Goal: Task Accomplishment & Management: Manage account settings

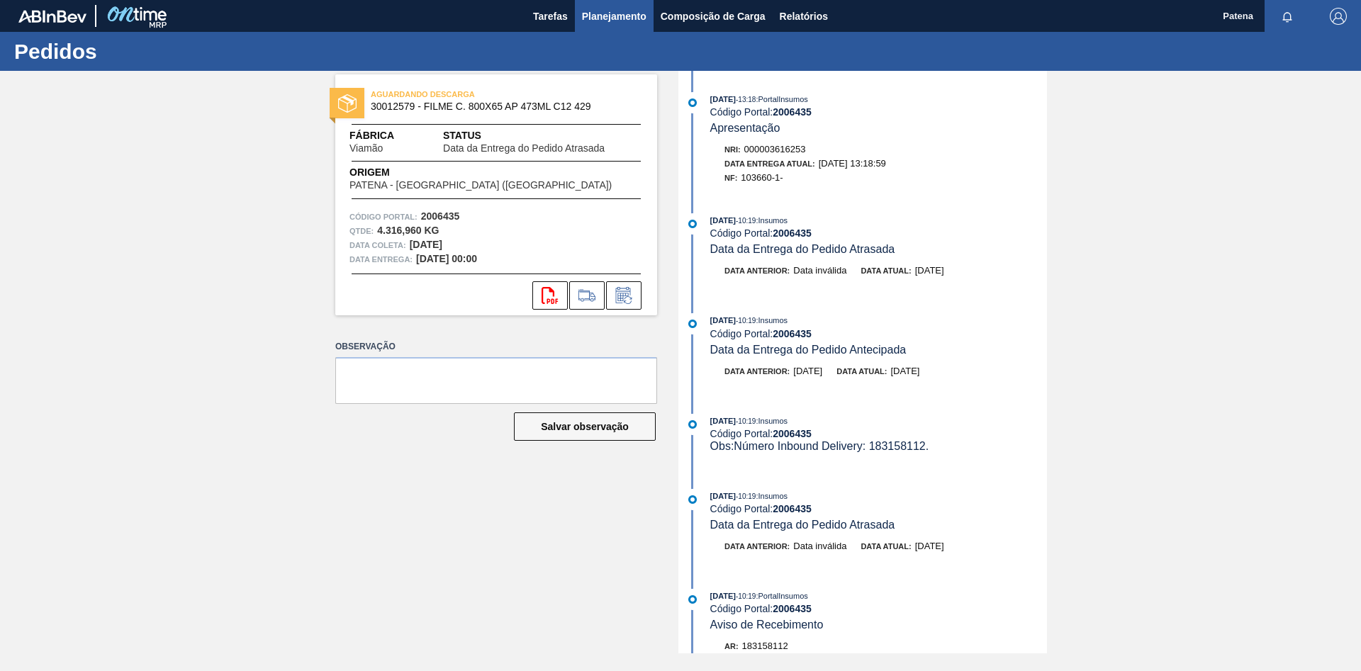
click at [599, 16] on span "Planejamento" at bounding box center [614, 16] width 65 height 17
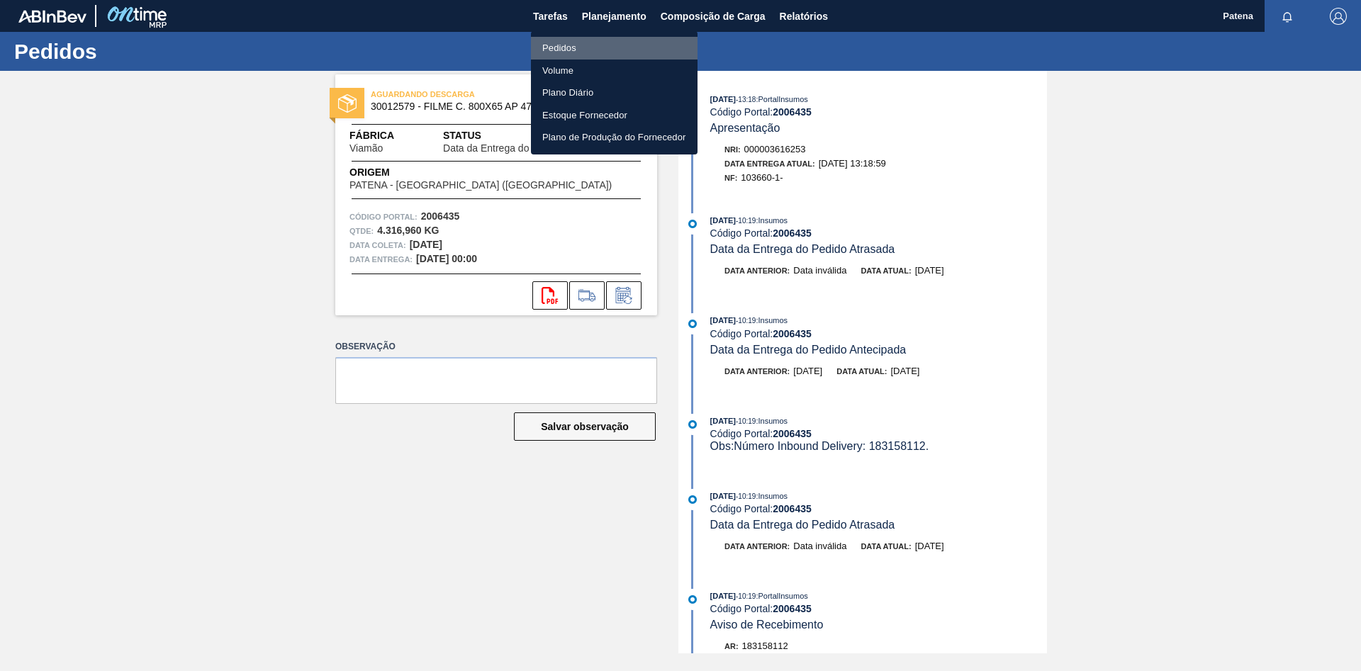
click at [592, 49] on li "Pedidos" at bounding box center [614, 48] width 167 height 23
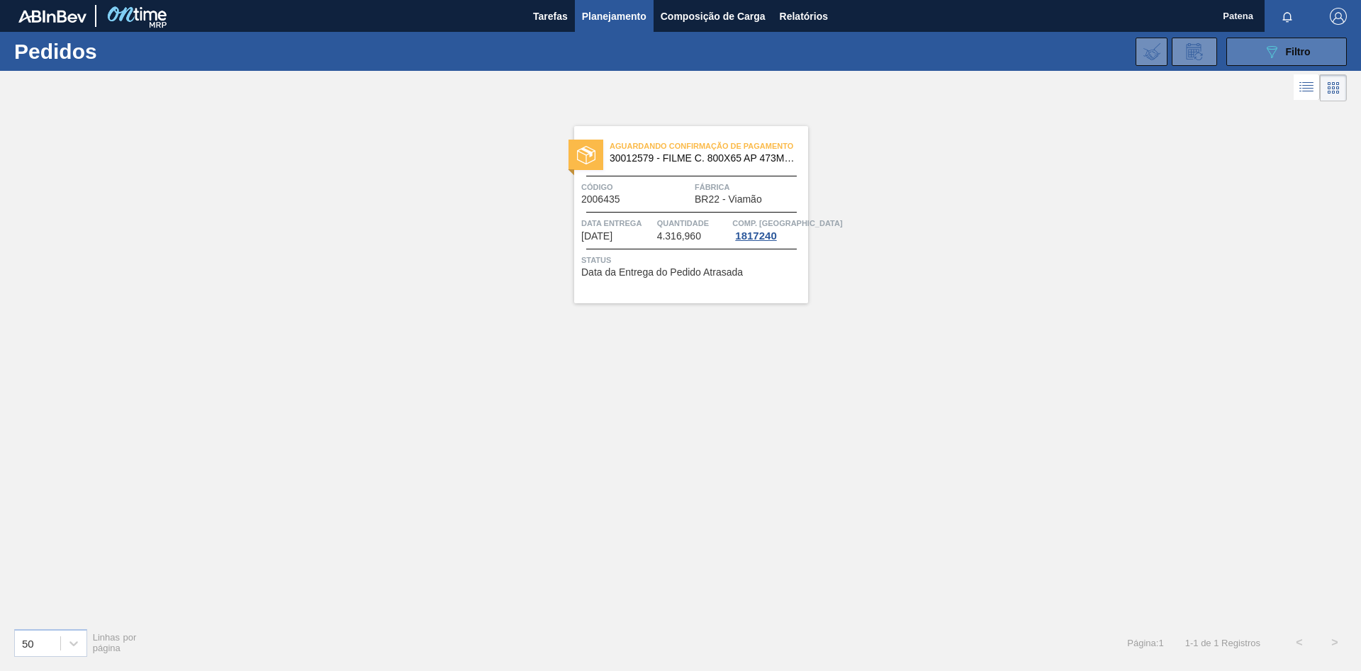
click at [1260, 58] on button "089F7B8B-B2A5-4AFE-B5C0-19BA573D28AC Filtro" at bounding box center [1286, 52] width 121 height 28
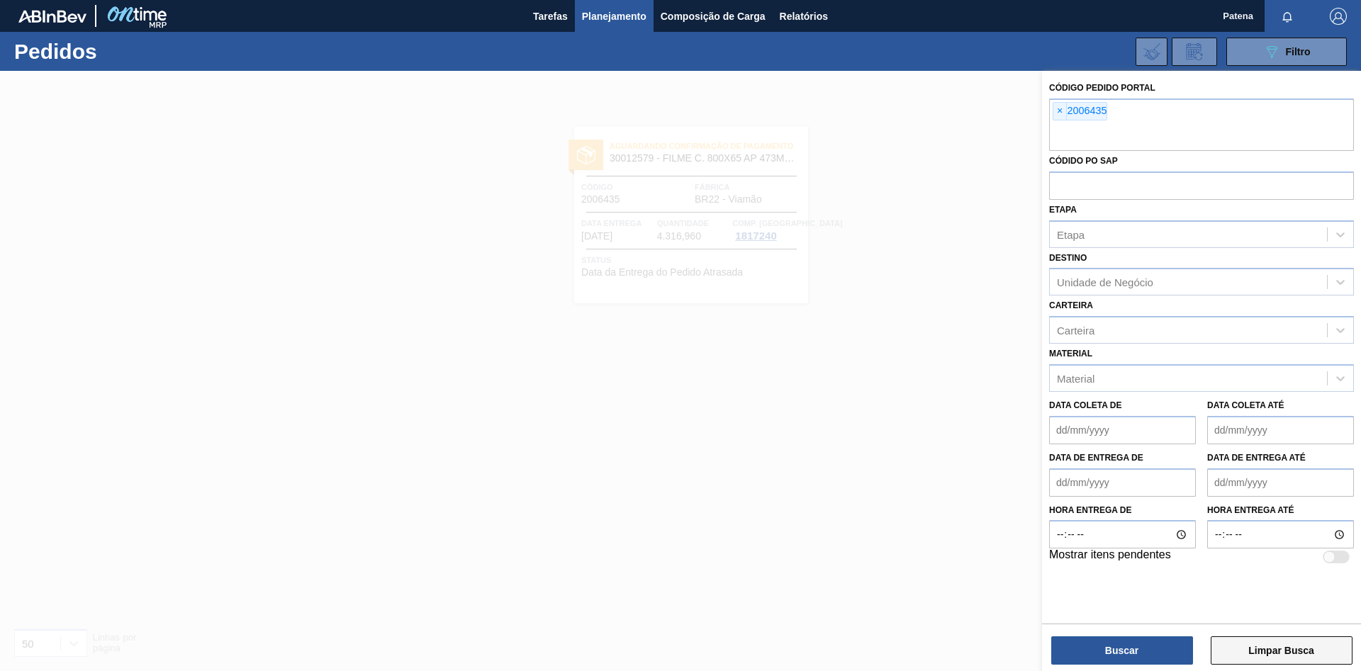
click at [1275, 656] on button "Limpar Busca" at bounding box center [1282, 651] width 142 height 28
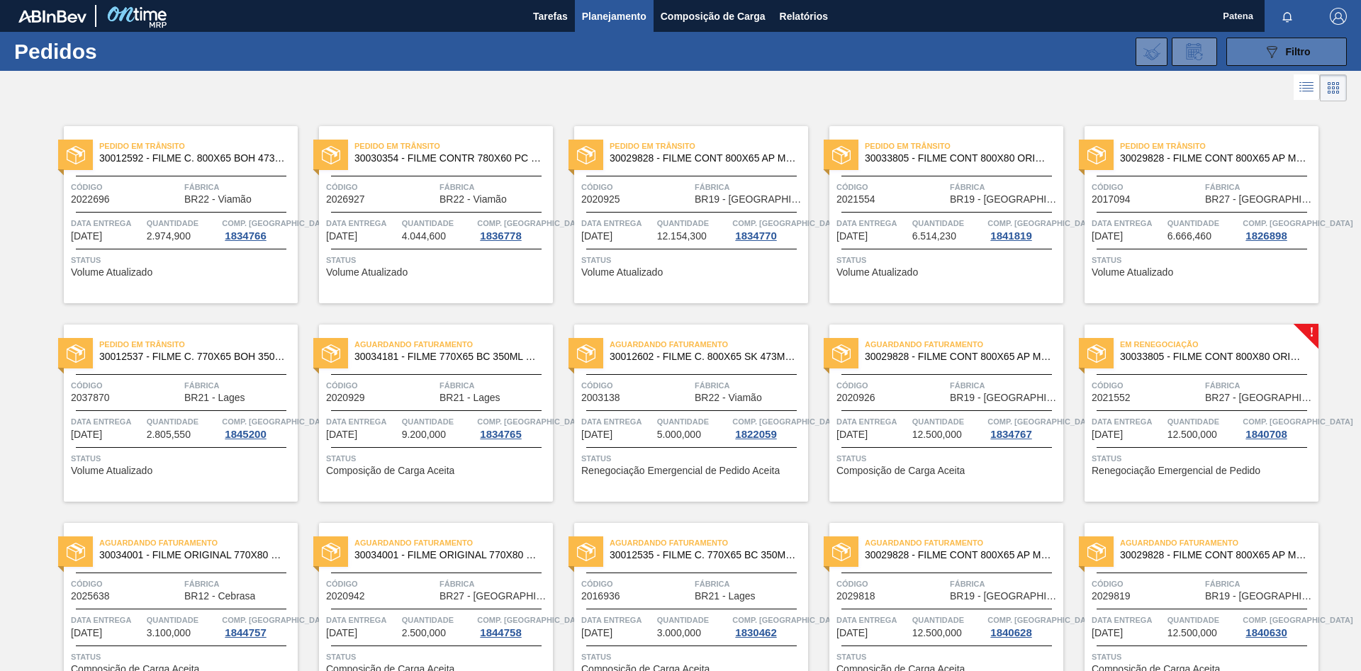
click at [1265, 52] on icon "089F7B8B-B2A5-4AFE-B5C0-19BA573D28AC" at bounding box center [1271, 51] width 17 height 17
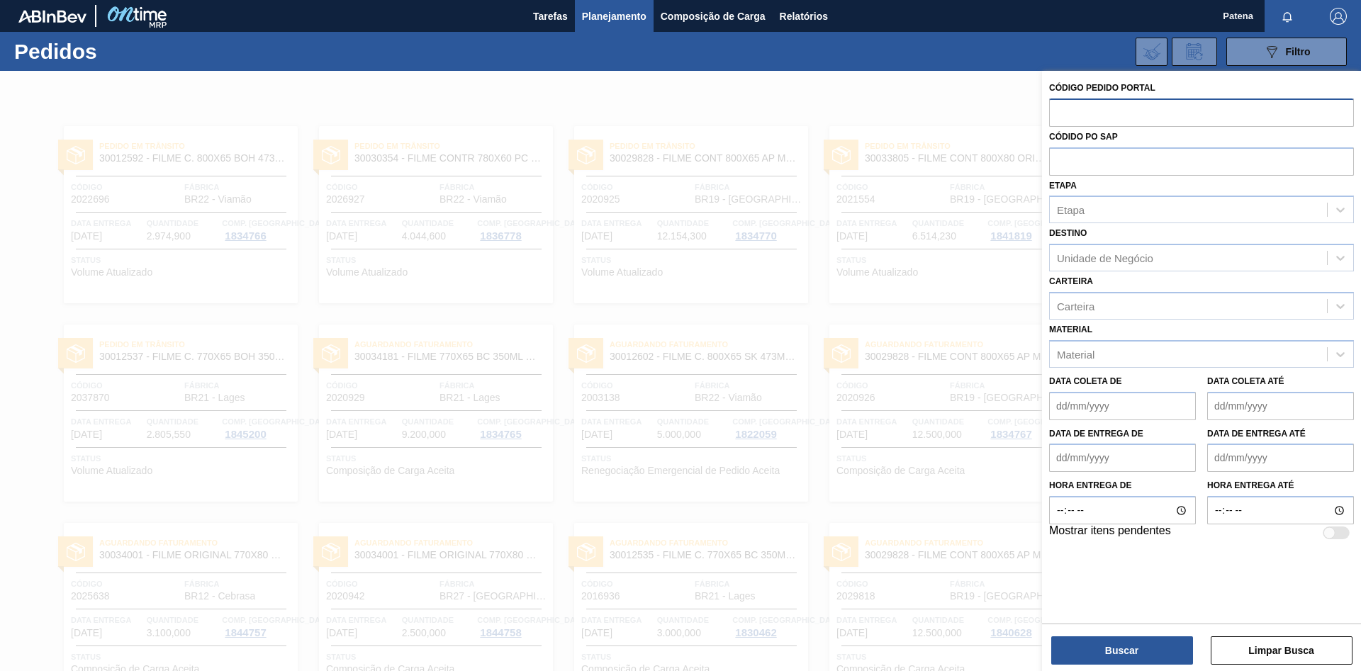
click at [1119, 115] on input "text" at bounding box center [1201, 112] width 305 height 27
type input "2020925"
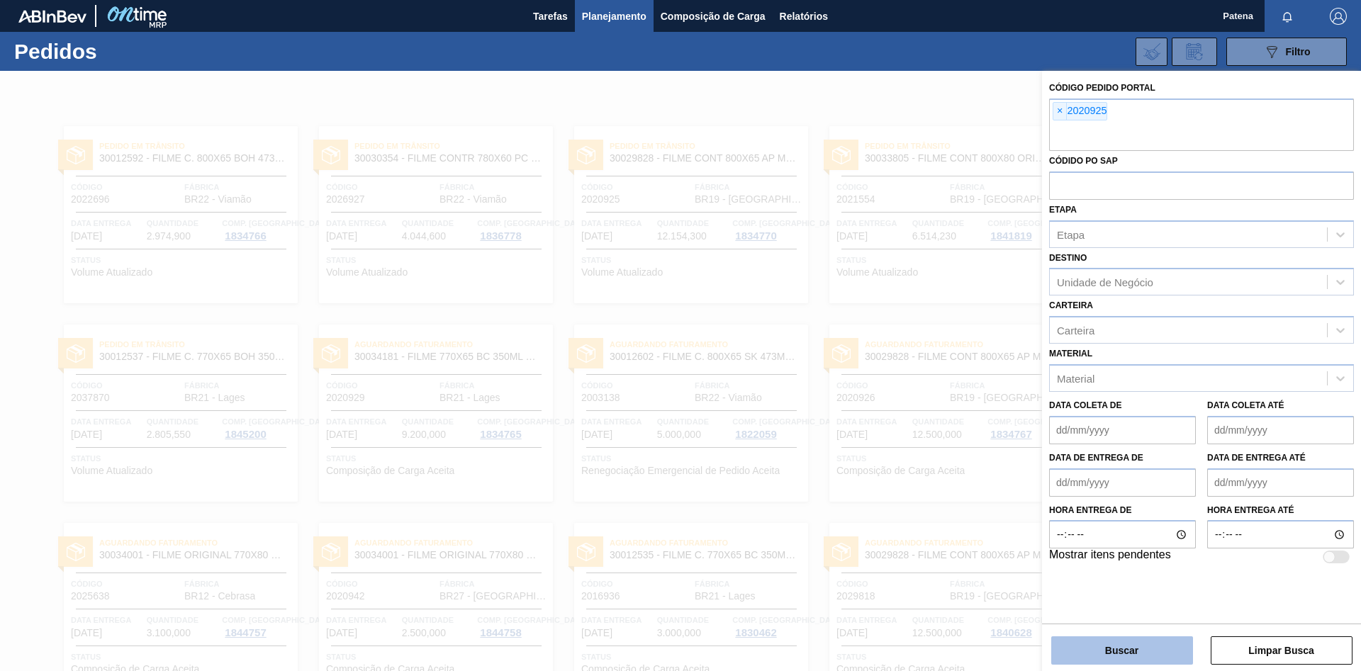
click at [1105, 656] on button "Buscar" at bounding box center [1122, 651] width 142 height 28
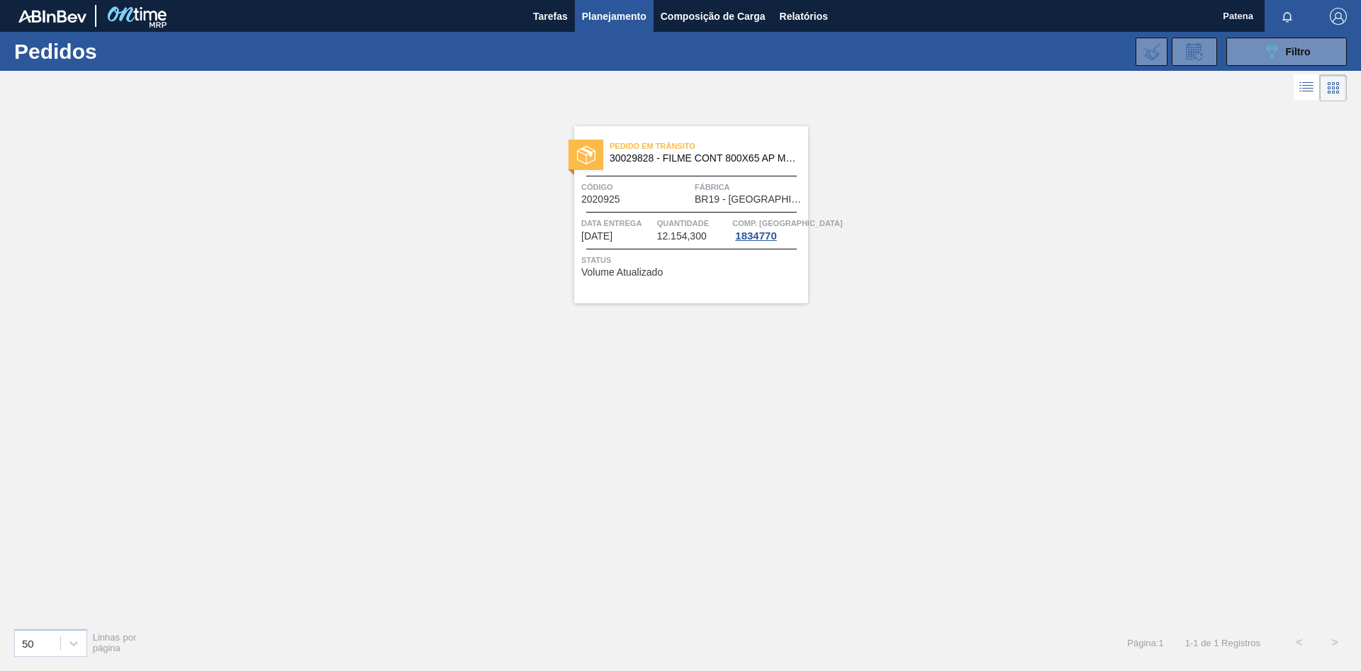
click at [834, 405] on div "Pedido em Trânsito 30029828 - FILME CONT 800X65 AP MP 473 C12 429 Código 202092…" at bounding box center [680, 361] width 1361 height 512
click at [1258, 57] on button "089F7B8B-B2A5-4AFE-B5C0-19BA573D28AC Filtro" at bounding box center [1286, 52] width 121 height 28
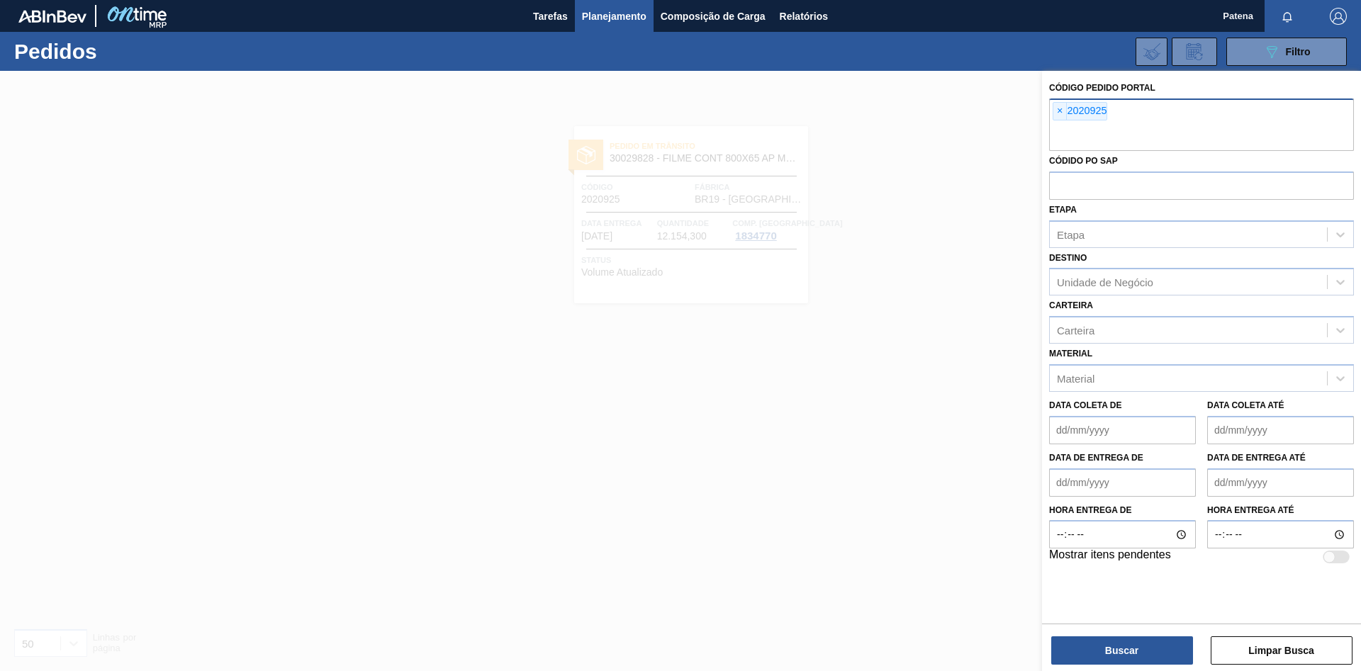
drag, startPoint x: 1059, startPoint y: 107, endPoint x: 1072, endPoint y: 108, distance: 12.8
click at [1059, 108] on span "×" at bounding box center [1059, 111] width 13 height 17
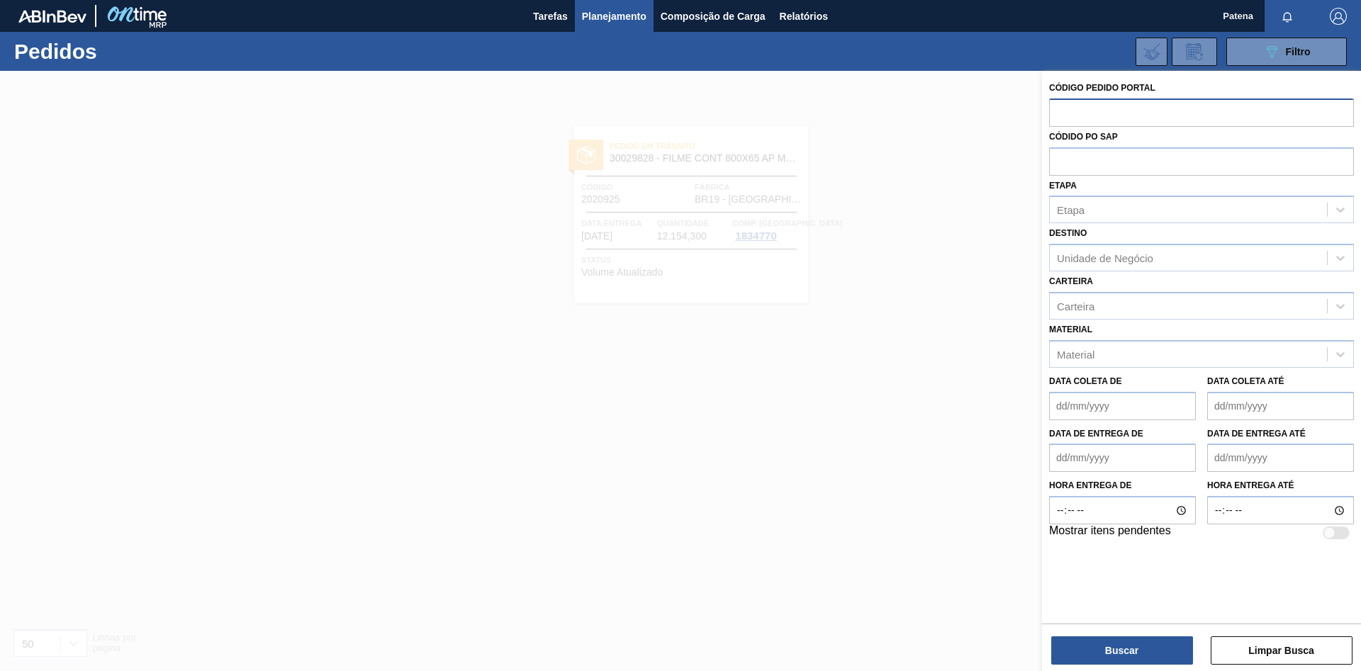
click at [1083, 116] on input "text" at bounding box center [1201, 112] width 305 height 27
type input "2036012"
click at [1114, 645] on button "Buscar" at bounding box center [1122, 651] width 142 height 28
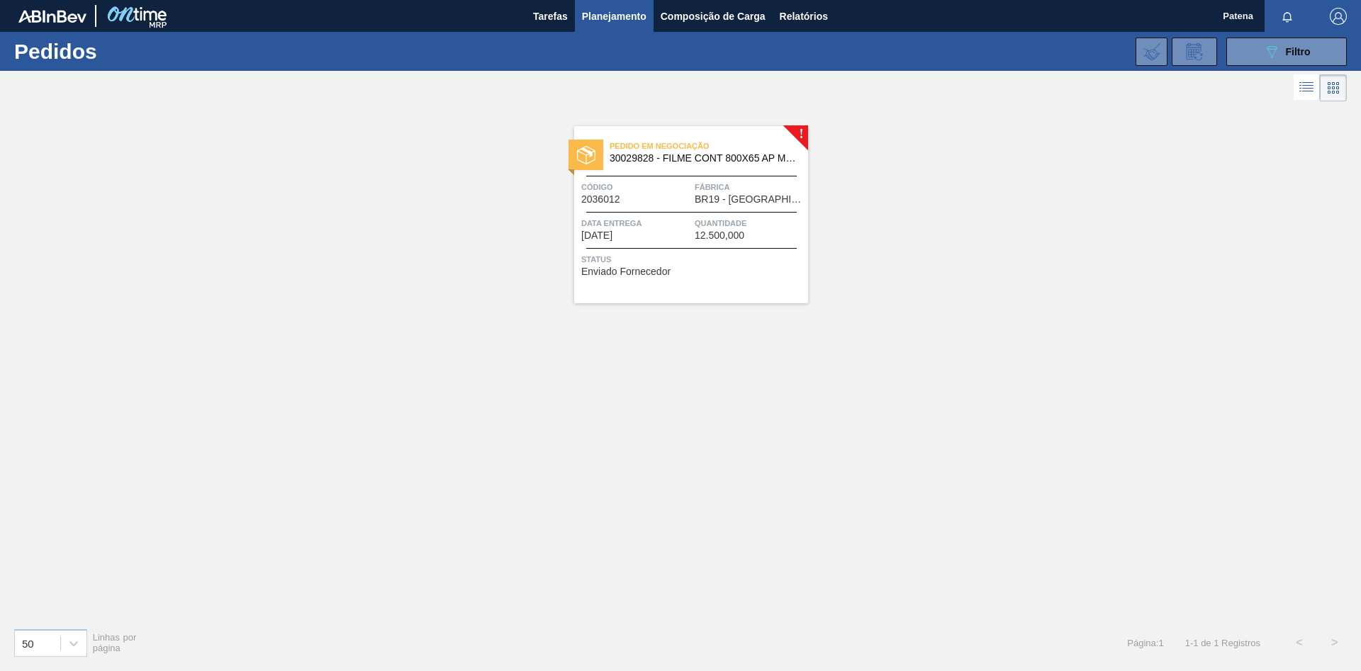
click at [651, 203] on div "Código 2036012" at bounding box center [636, 192] width 110 height 25
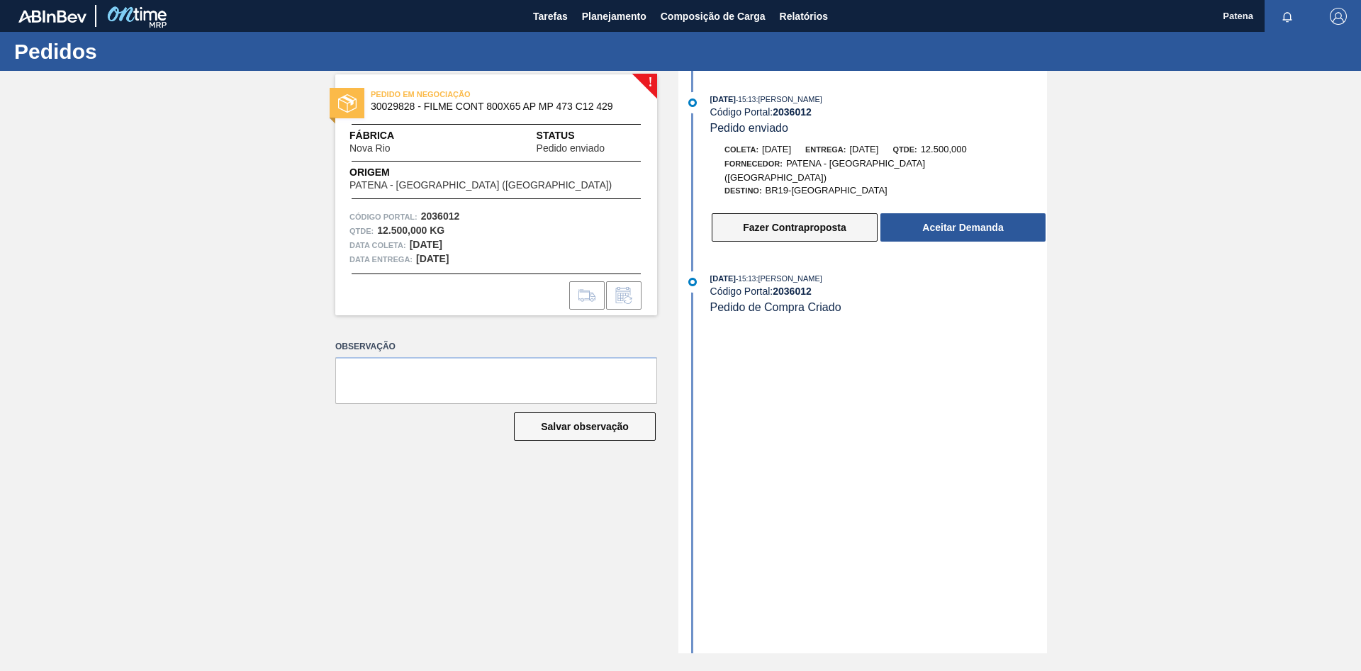
click at [783, 215] on button "Fazer Contraproposta" at bounding box center [795, 227] width 166 height 28
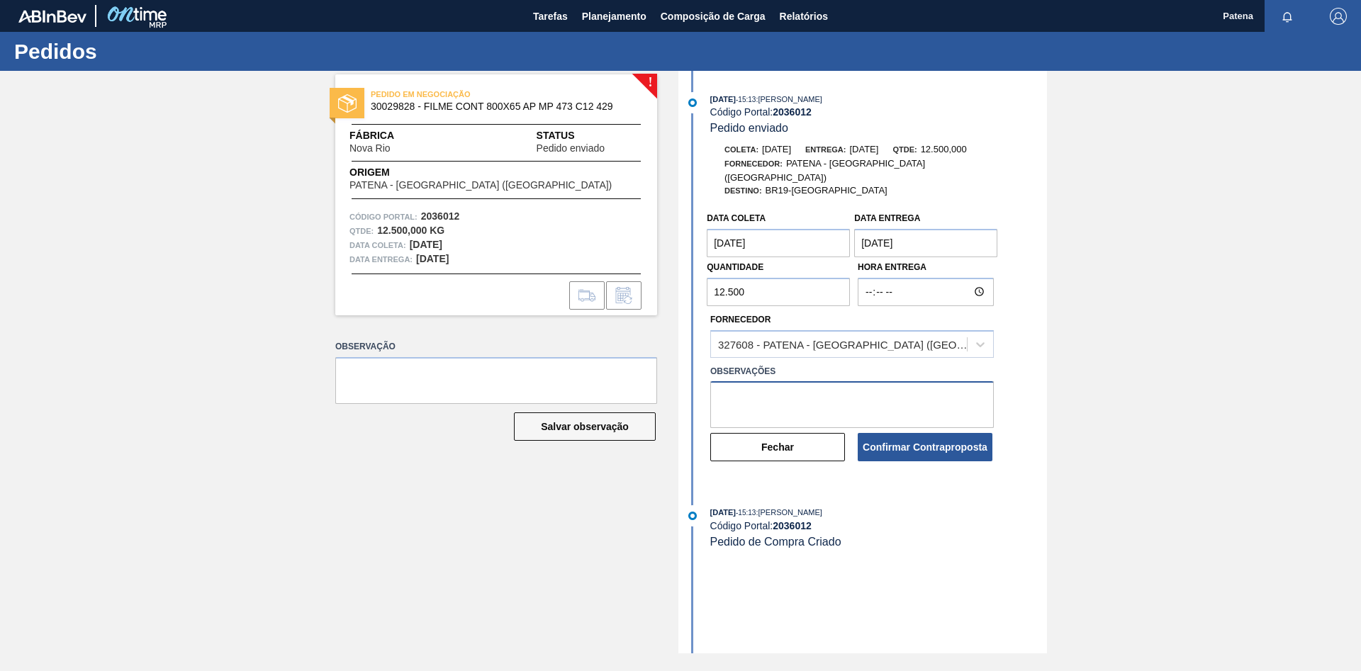
click at [767, 388] on textarea at bounding box center [852, 404] width 284 height 47
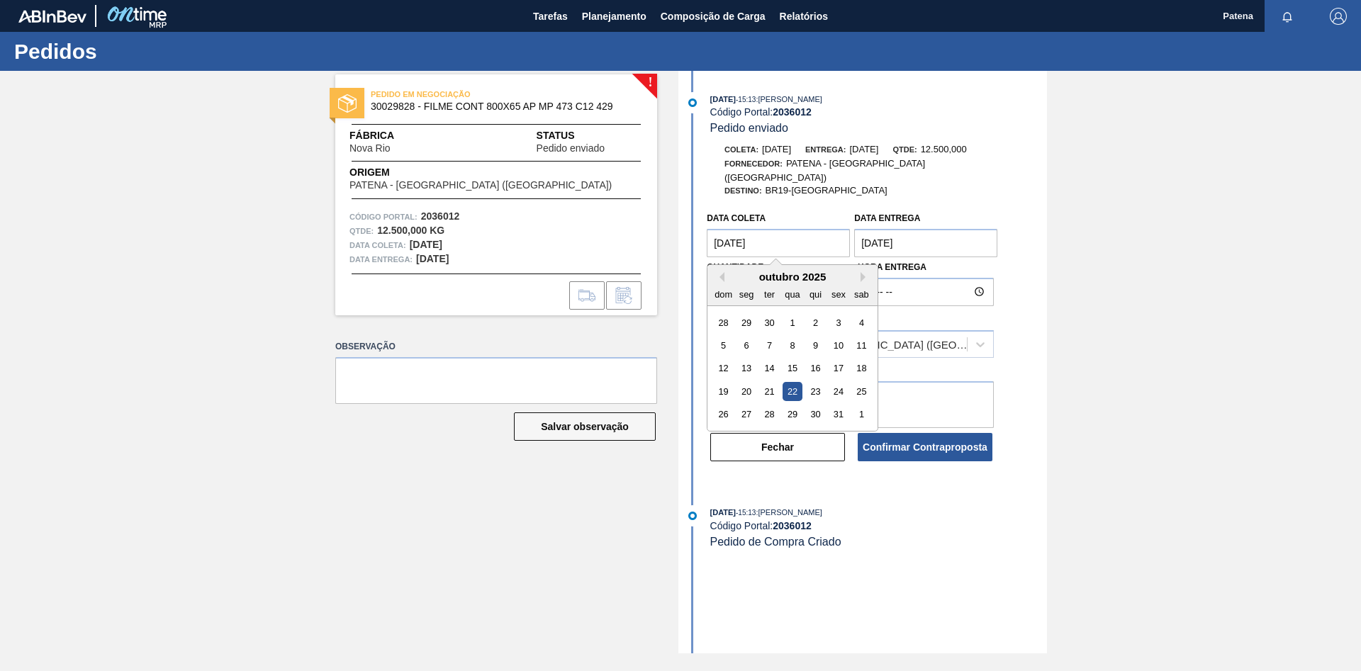
drag, startPoint x: 771, startPoint y: 233, endPoint x: 694, endPoint y: 232, distance: 76.6
click at [707, 232] on coleta "[DATE]" at bounding box center [778, 243] width 143 height 28
click at [796, 405] on div "29" at bounding box center [792, 414] width 19 height 19
type coleta "[DATE]"
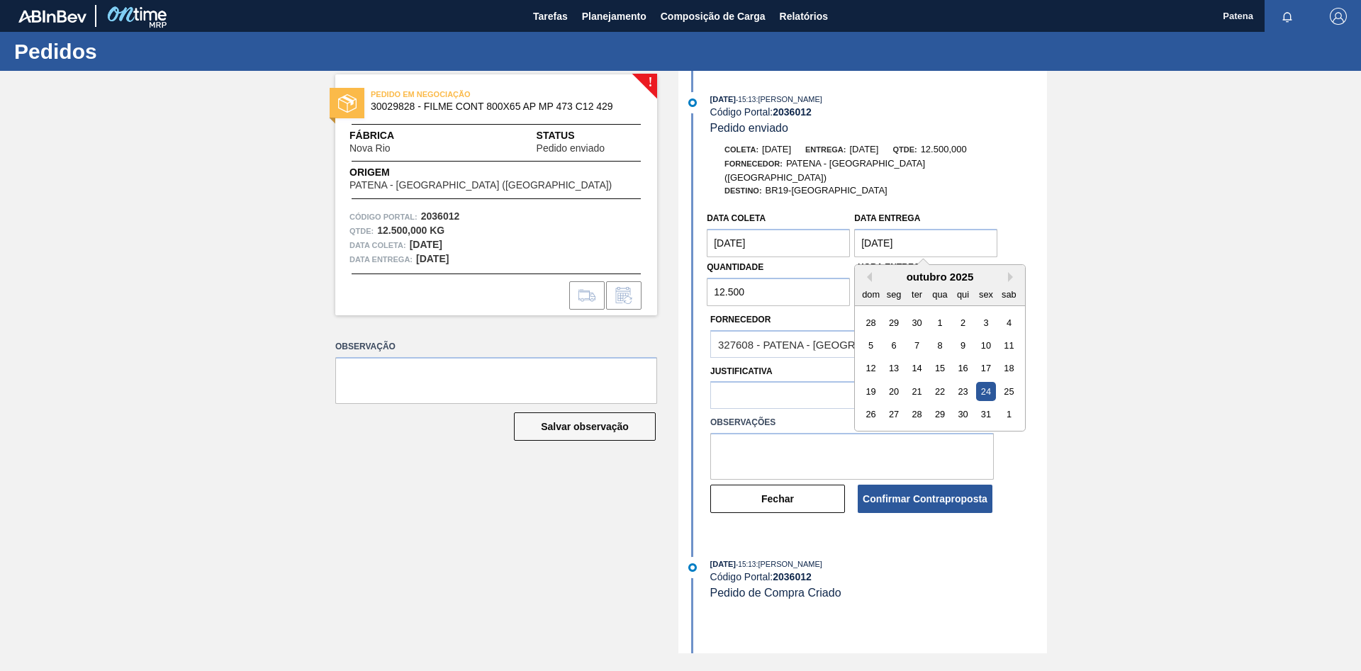
drag, startPoint x: 942, startPoint y: 224, endPoint x: 837, endPoint y: 224, distance: 104.9
click at [854, 229] on entrega "[DATE]" at bounding box center [925, 243] width 143 height 28
click at [983, 405] on div "31" at bounding box center [986, 414] width 19 height 19
type entrega "[DATE]"
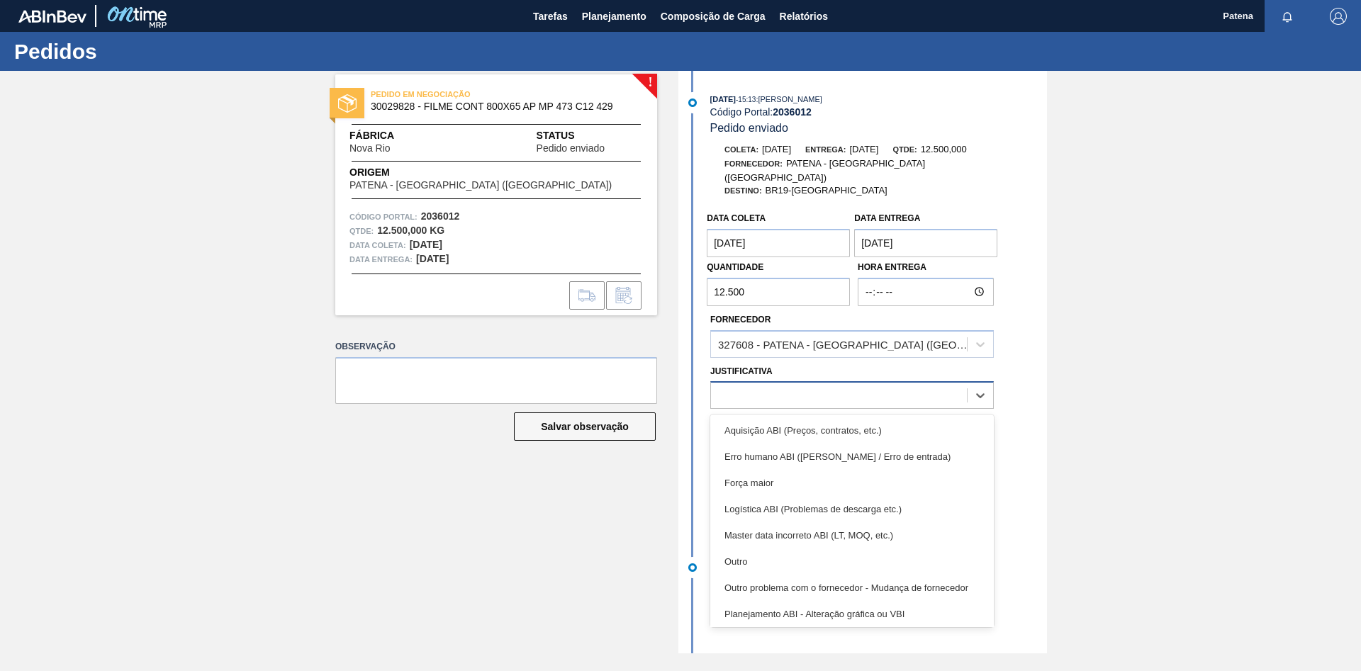
click at [761, 386] on div at bounding box center [839, 396] width 256 height 21
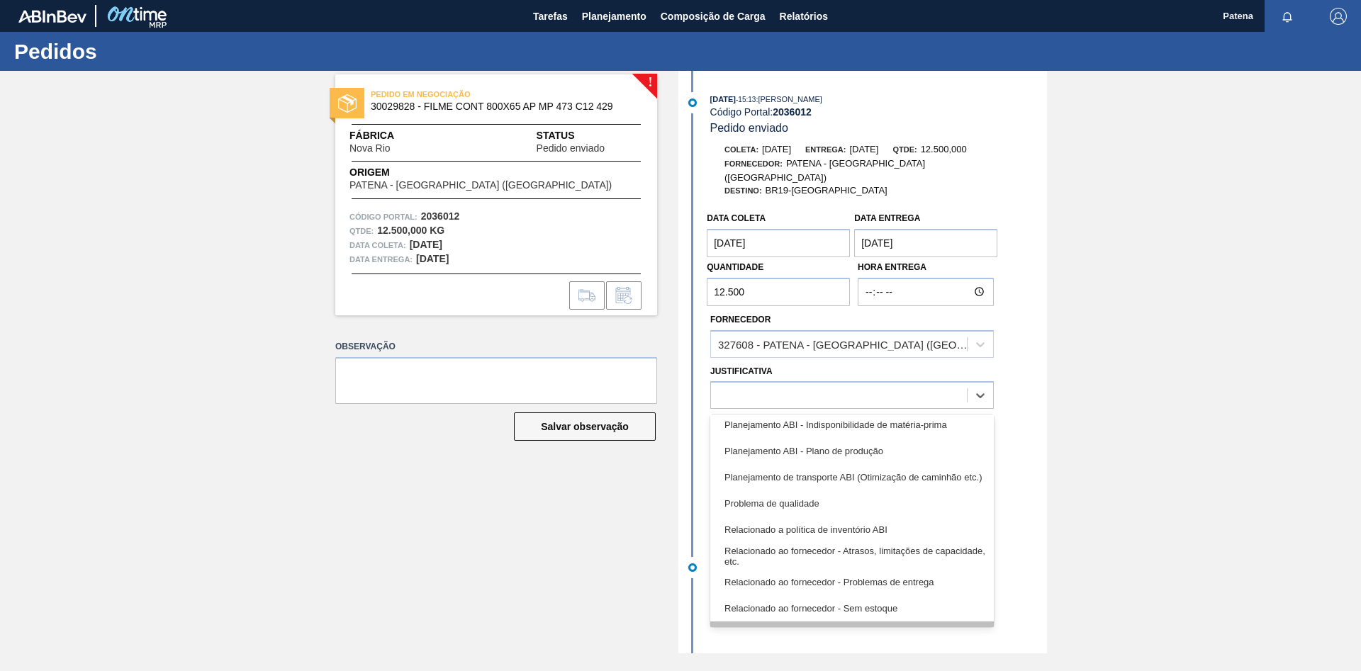
scroll to position [193, 0]
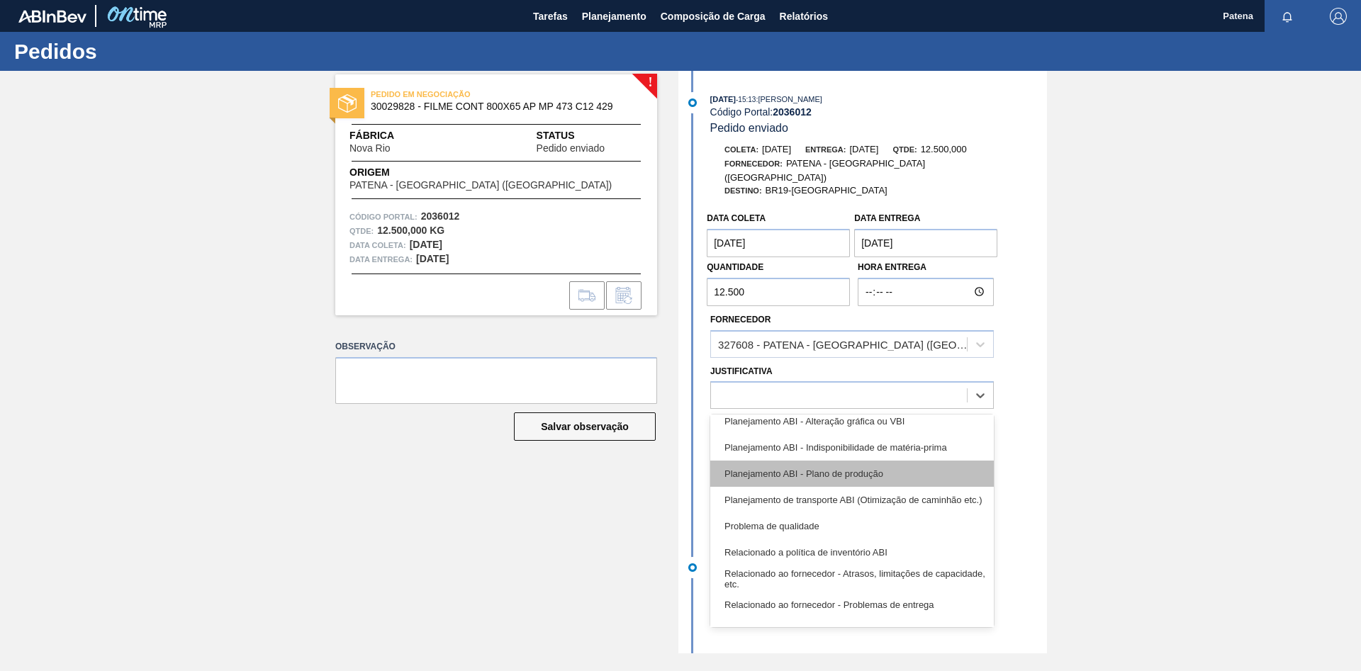
click at [796, 468] on div "Planejamento ABI - Plano de produção" at bounding box center [852, 474] width 284 height 26
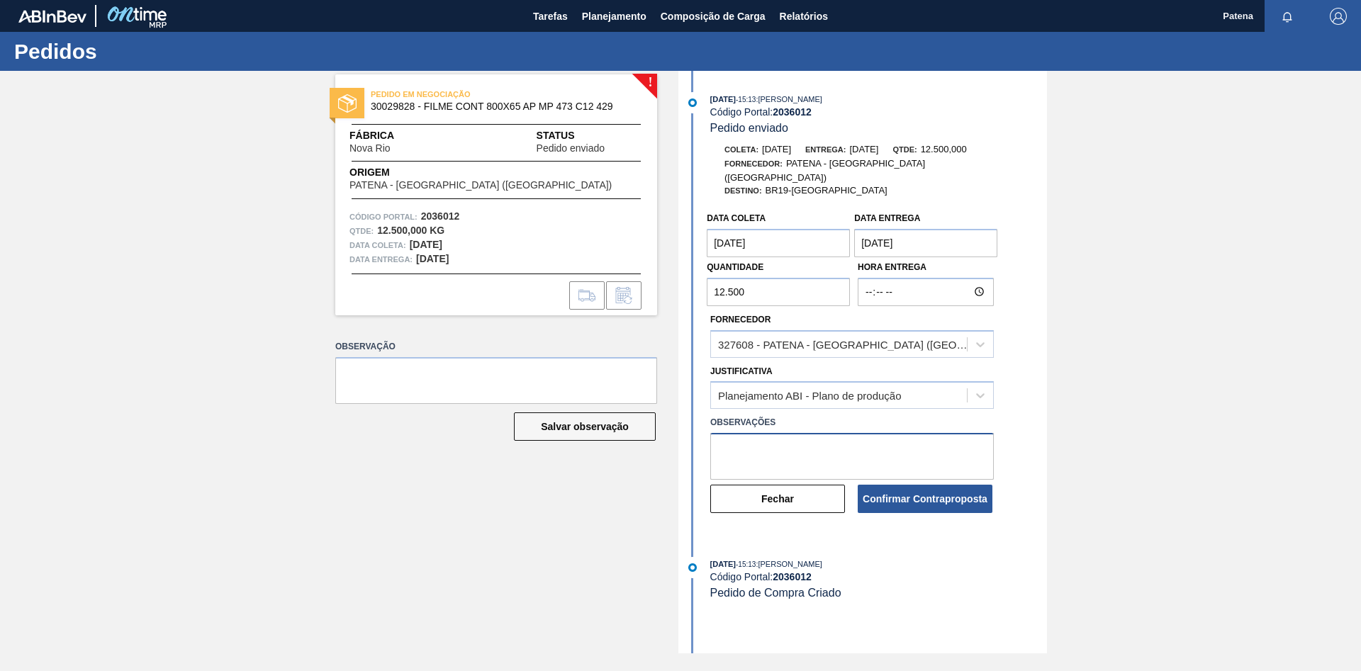
click at [756, 436] on textarea at bounding box center [852, 456] width 284 height 47
type textarea "e"
type textarea "Entrega 31/10"
click at [939, 494] on button "Confirmar Contraproposta" at bounding box center [925, 499] width 135 height 28
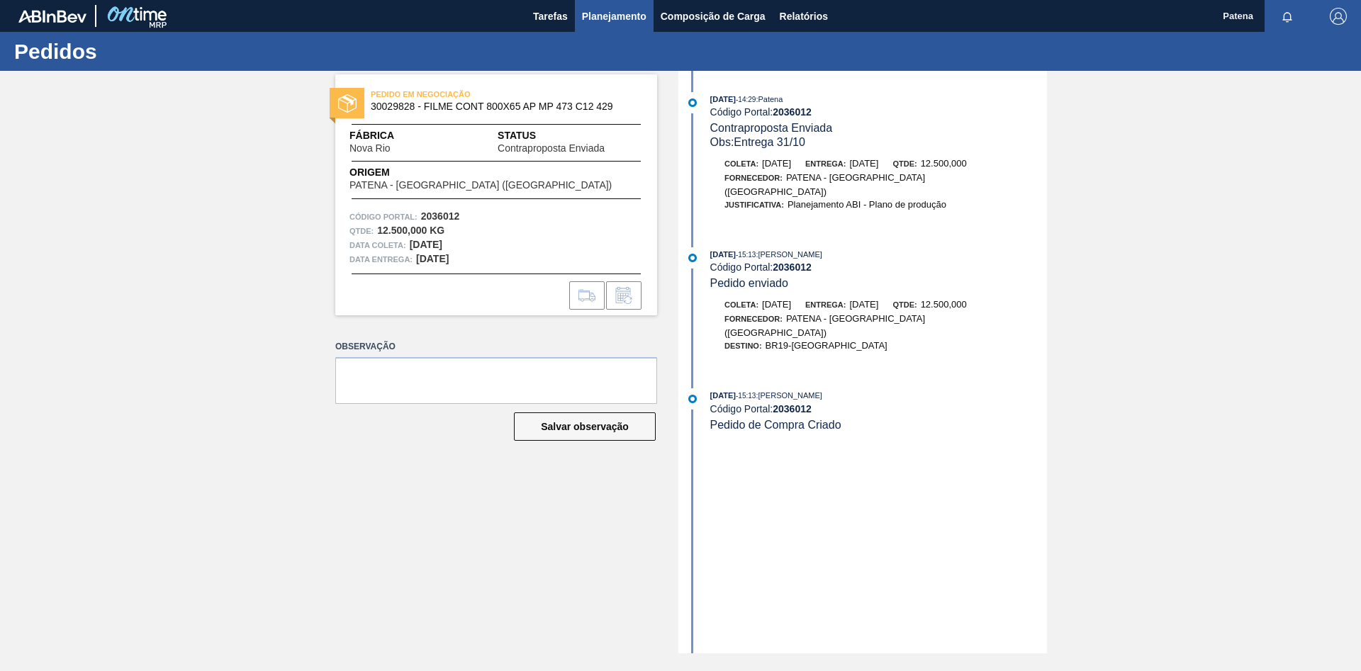
click at [636, 21] on span "Planejamento" at bounding box center [614, 16] width 65 height 17
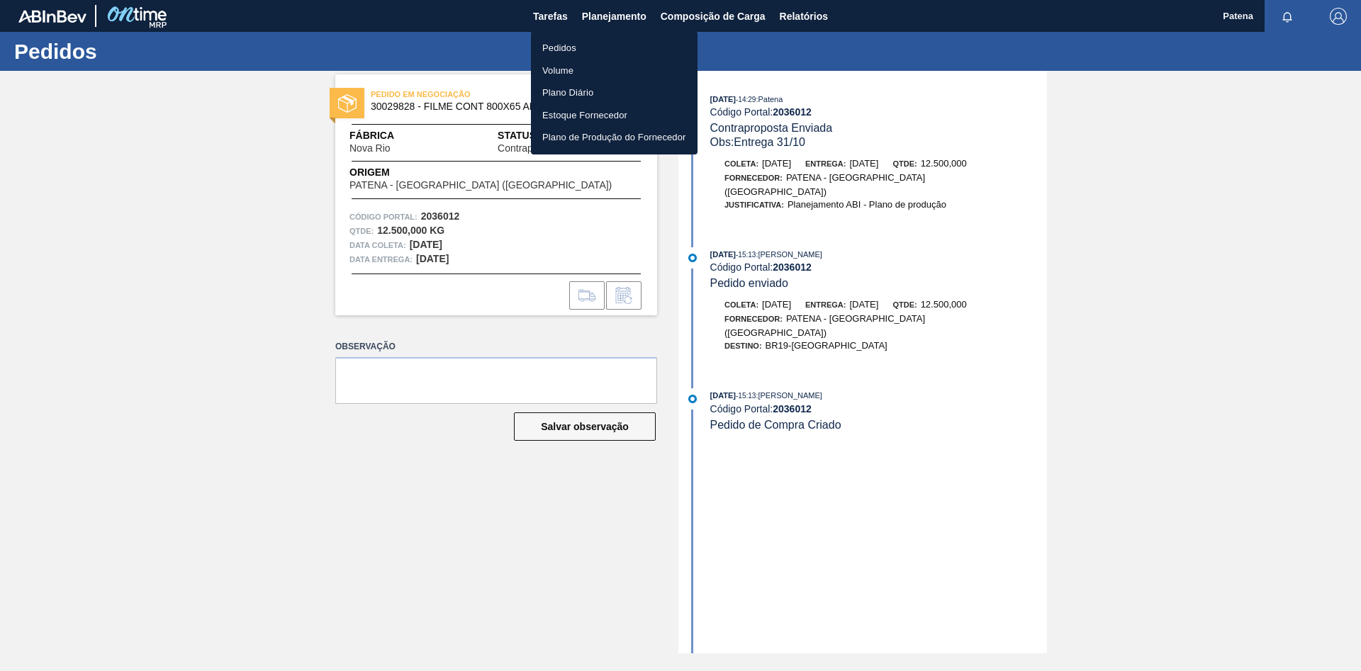
click at [632, 45] on li "Pedidos" at bounding box center [614, 48] width 167 height 23
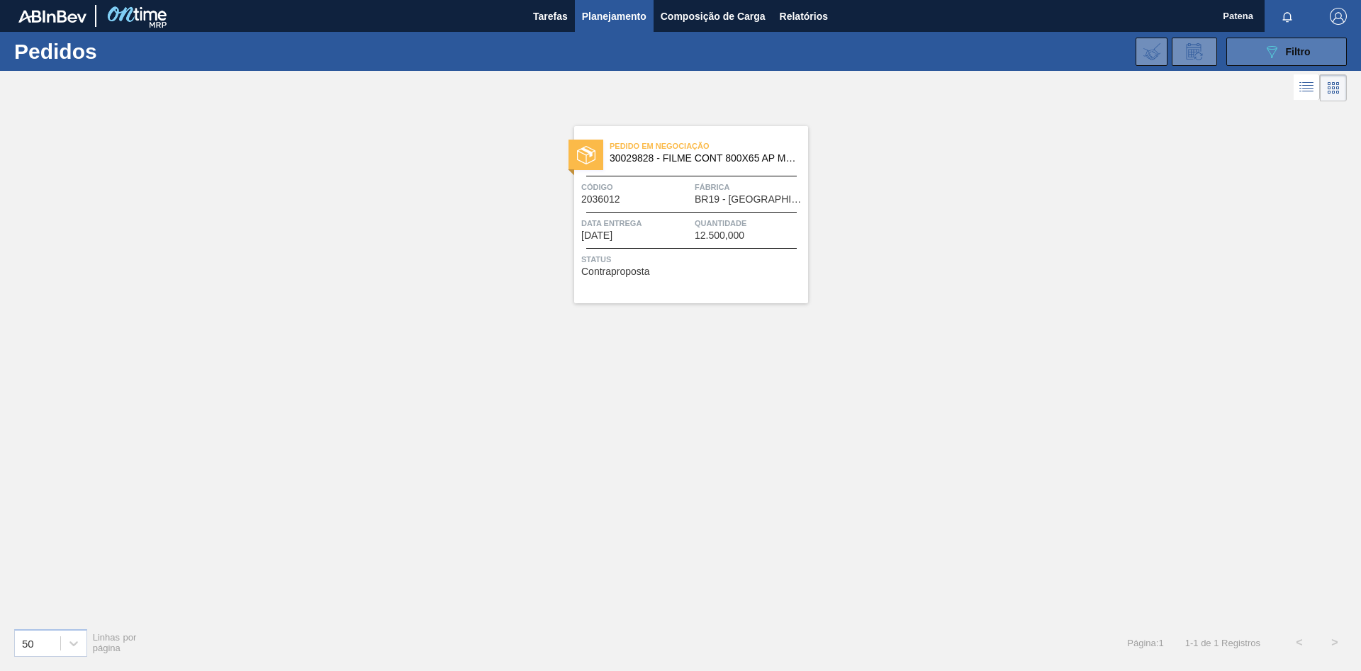
click at [1263, 51] on button "089F7B8B-B2A5-4AFE-B5C0-19BA573D28AC Filtro" at bounding box center [1286, 52] width 121 height 28
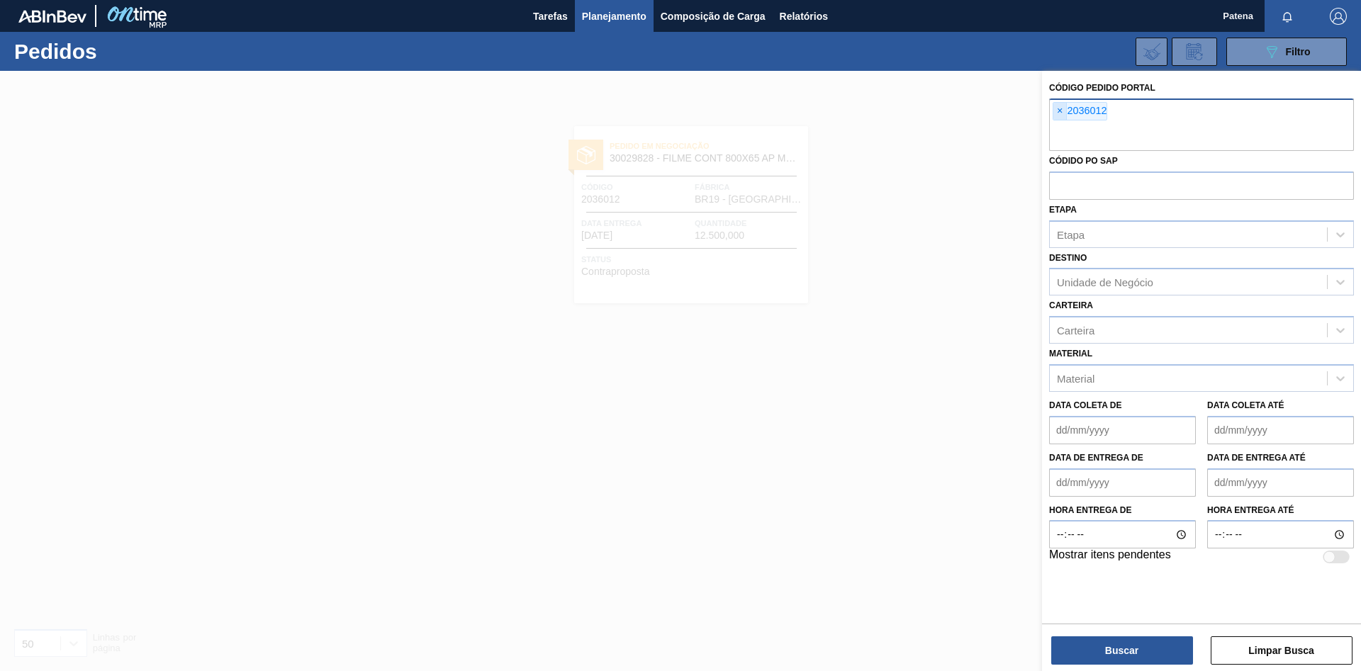
click at [1060, 111] on span "×" at bounding box center [1059, 111] width 13 height 17
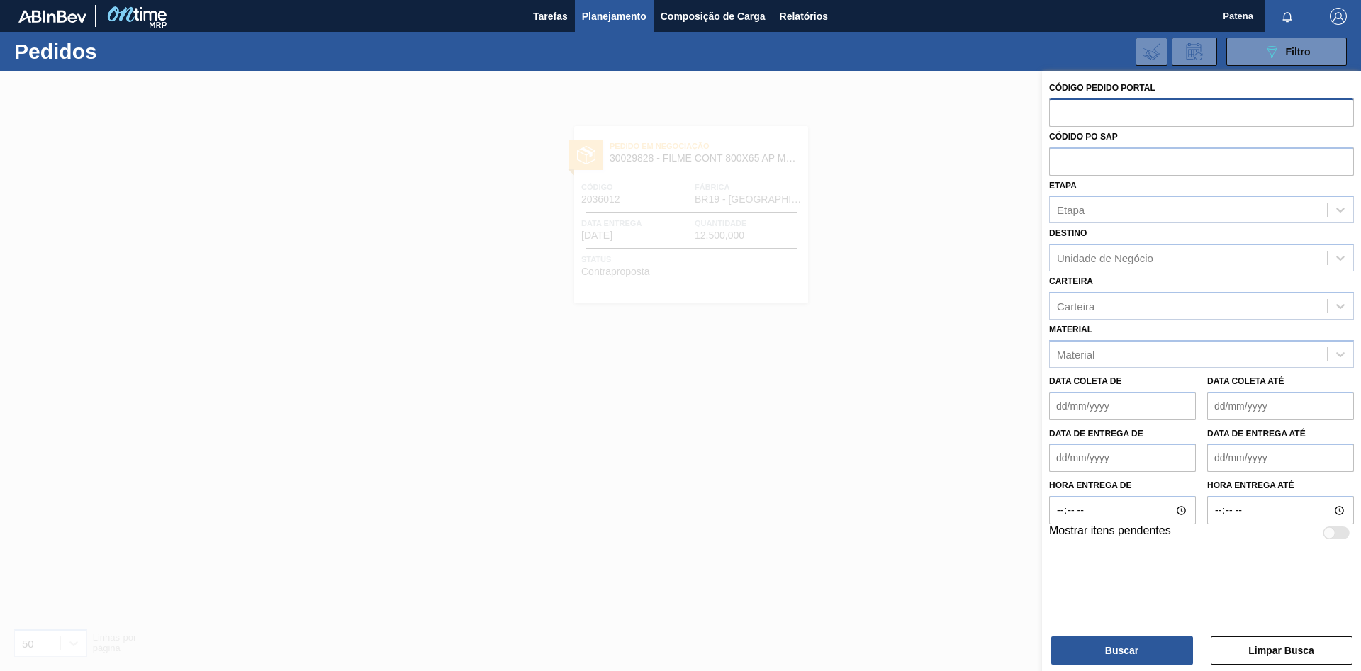
click at [1075, 118] on input "text" at bounding box center [1201, 112] width 305 height 27
type input "2036013"
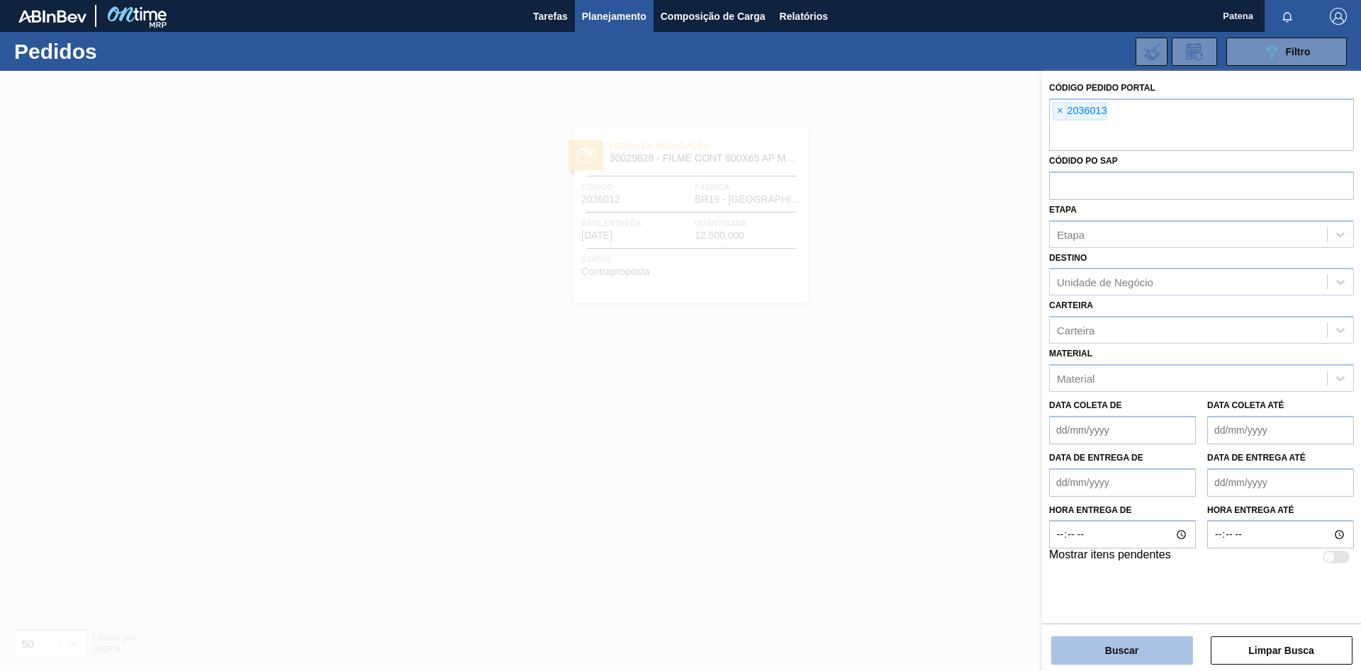
click at [1125, 654] on button "Buscar" at bounding box center [1122, 651] width 142 height 28
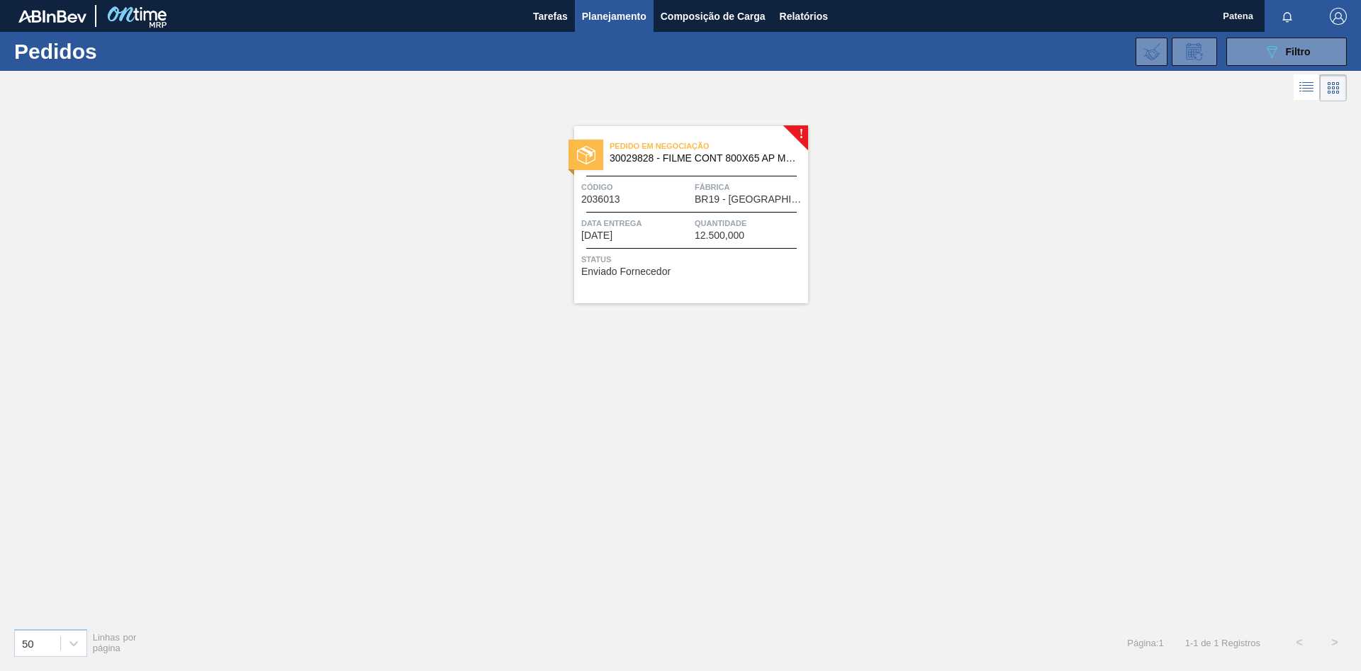
click at [667, 226] on span "Data entrega" at bounding box center [636, 223] width 110 height 14
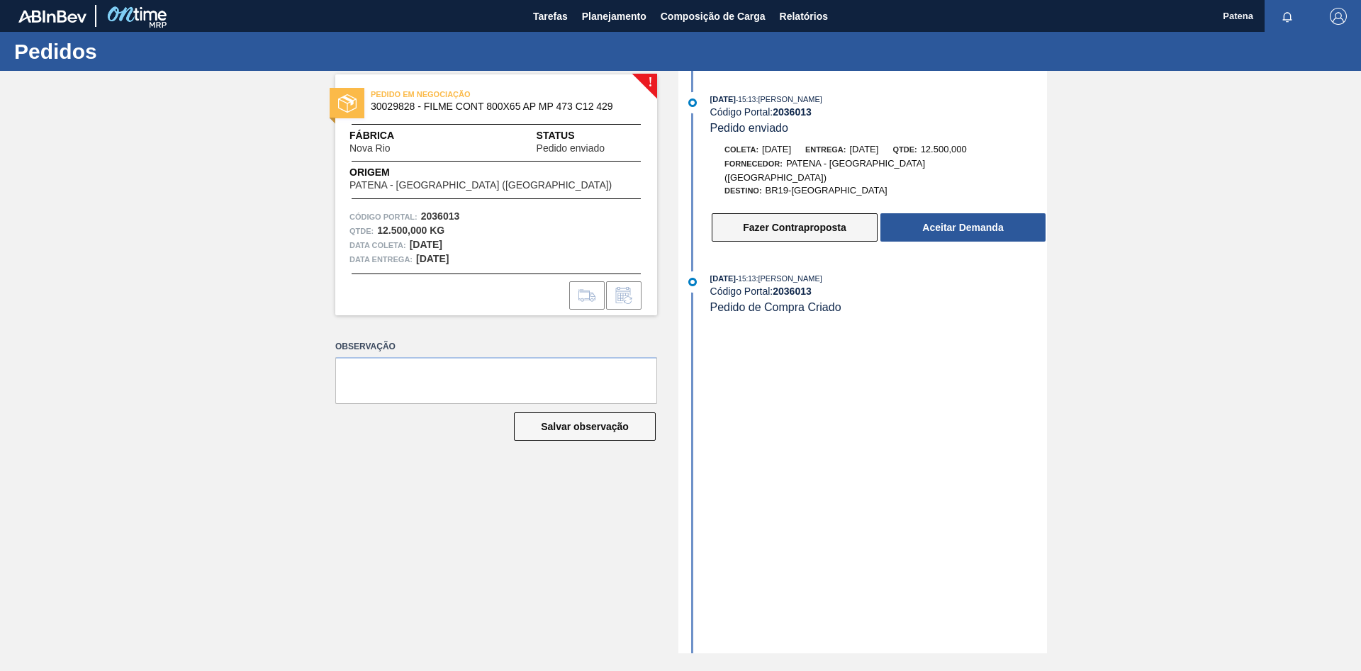
click at [782, 216] on button "Fazer Contraproposta" at bounding box center [795, 227] width 166 height 28
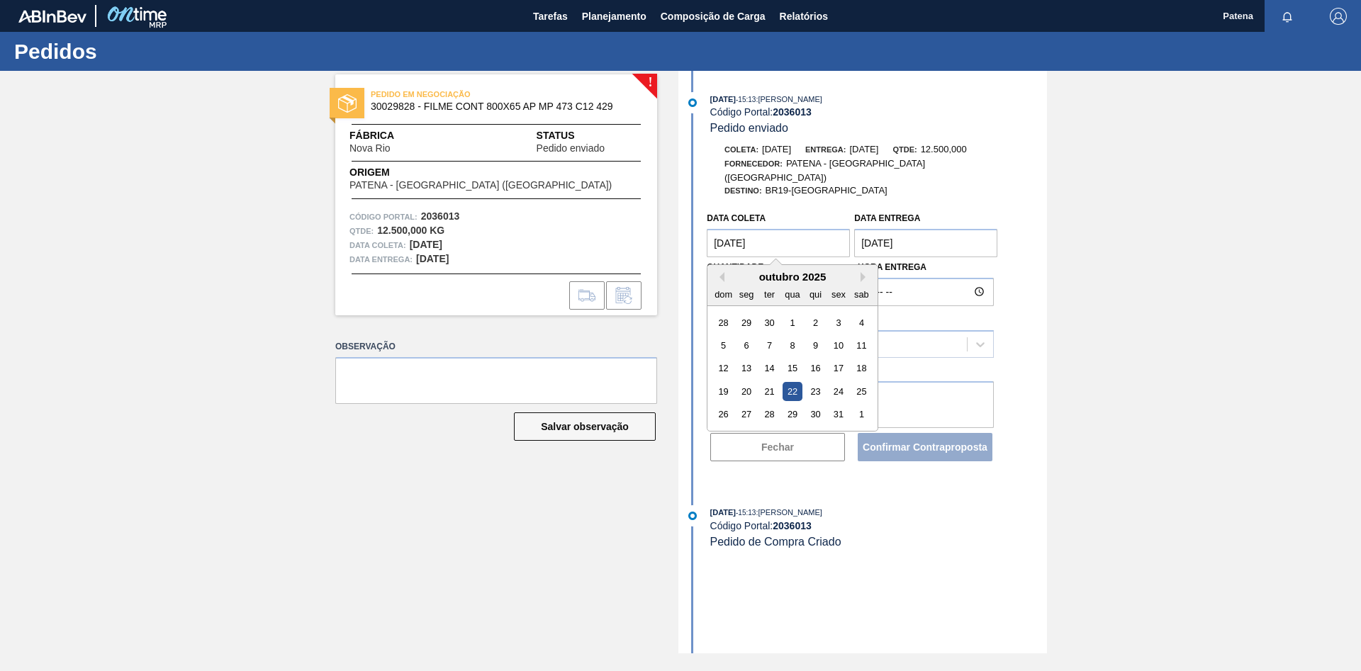
drag, startPoint x: 772, startPoint y: 230, endPoint x: 671, endPoint y: 227, distance: 100.7
click at [707, 229] on coleta "[DATE]" at bounding box center [778, 243] width 143 height 28
click at [788, 405] on div "29" at bounding box center [792, 414] width 19 height 19
type coleta "[DATE]"
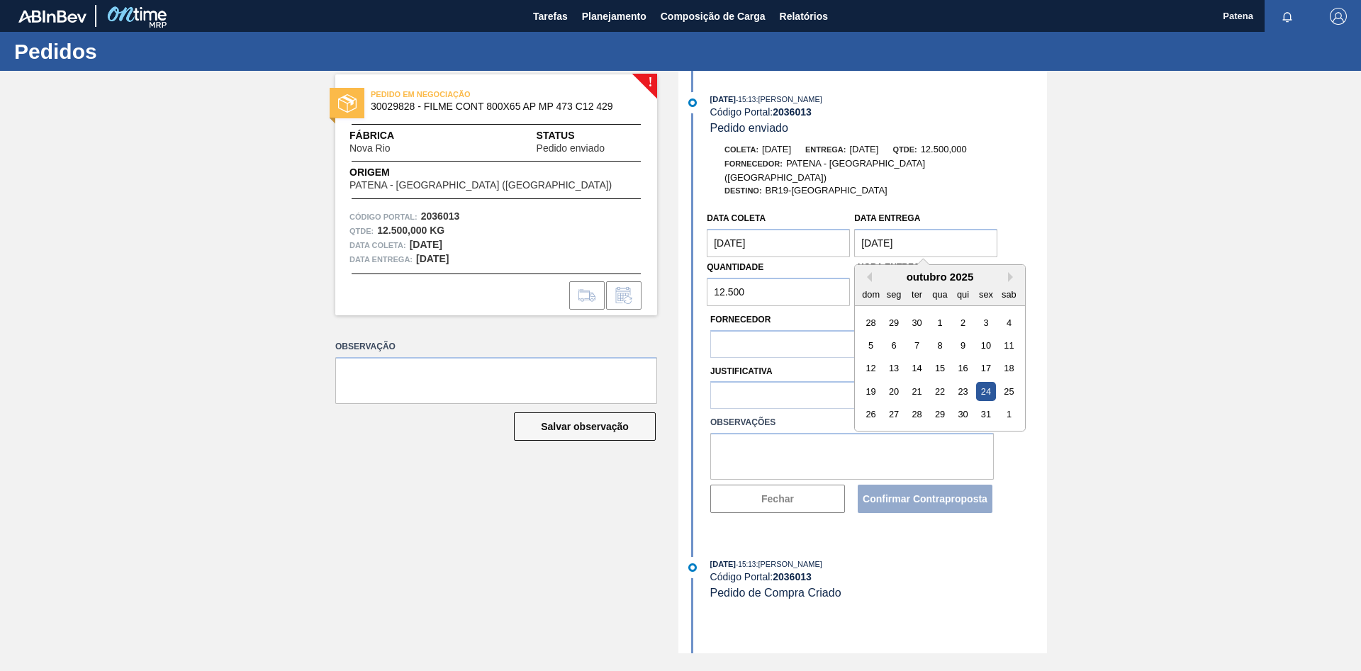
click at [935, 237] on entrega "[DATE]" at bounding box center [925, 243] width 143 height 28
drag, startPoint x: 932, startPoint y: 235, endPoint x: 822, endPoint y: 235, distance: 109.9
click at [854, 235] on entrega "[DATE]" at bounding box center [925, 243] width 143 height 28
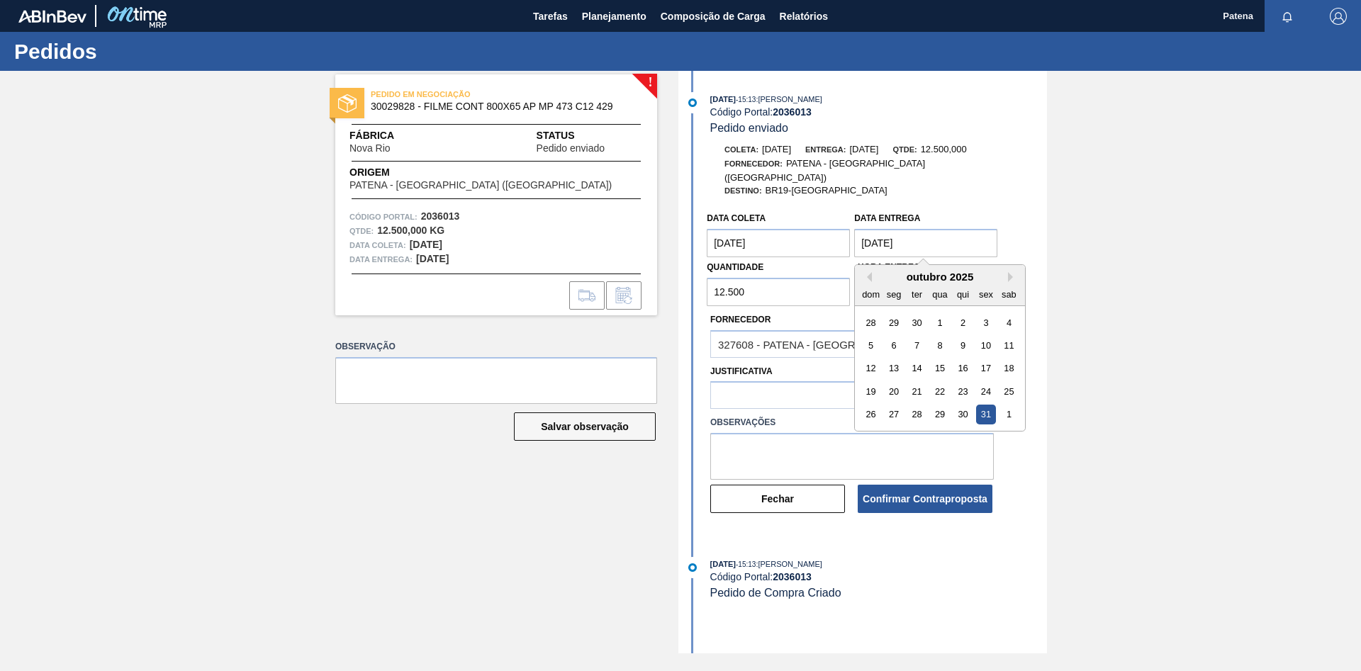
type entrega "[DATE]"
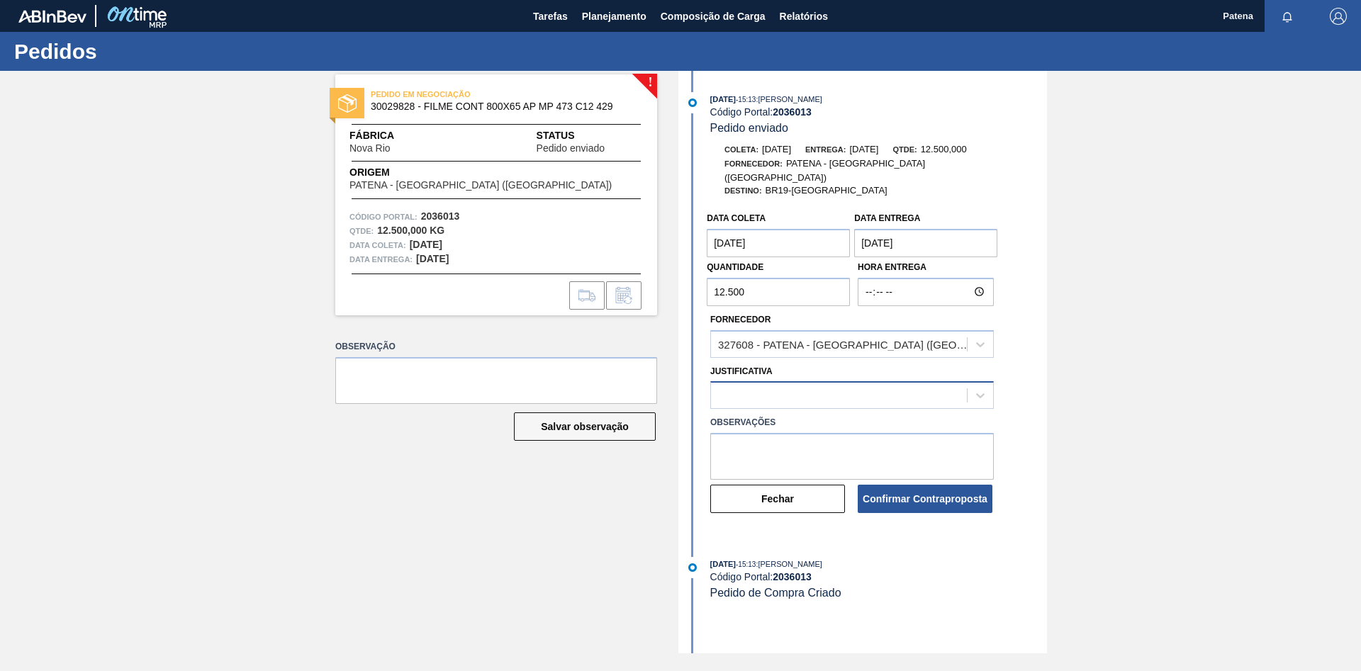
click at [754, 388] on div at bounding box center [839, 396] width 256 height 21
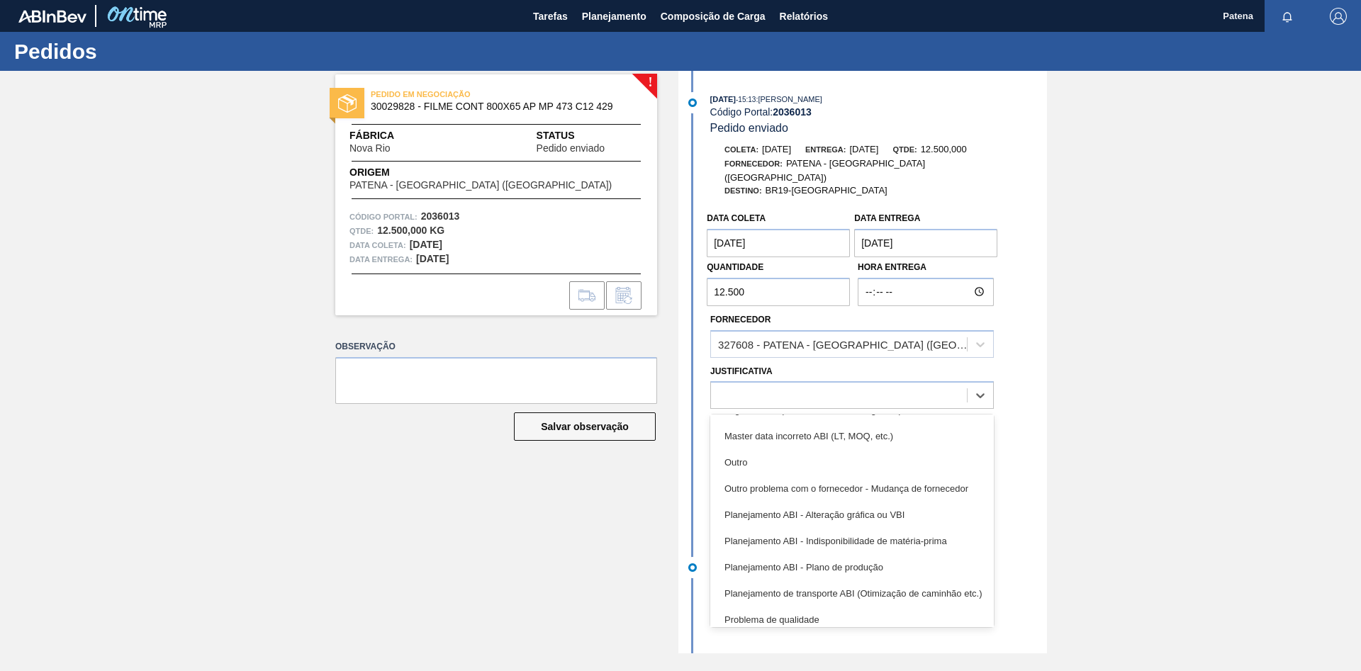
scroll to position [101, 0]
click at [840, 553] on div "Planejamento ABI - Plano de produção" at bounding box center [852, 566] width 284 height 26
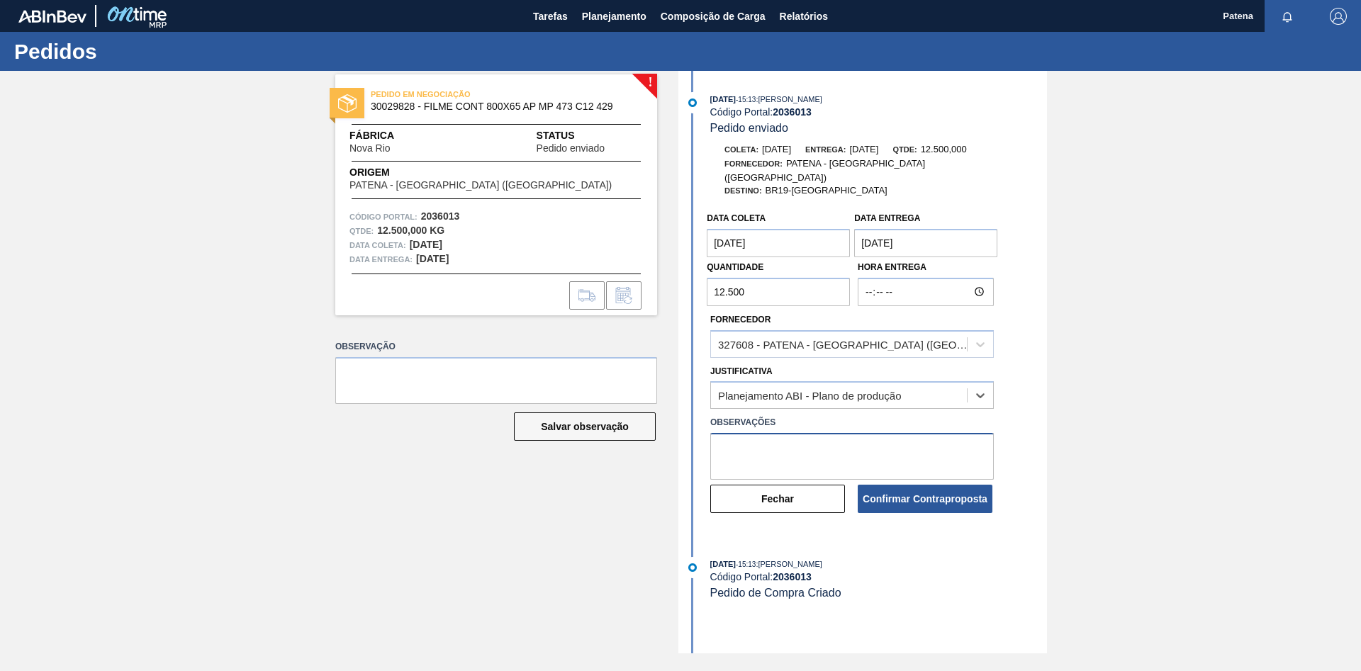
click at [736, 437] on textarea at bounding box center [852, 456] width 284 height 47
type textarea "Entrega 31/10"
click at [910, 492] on button "Confirmar Contraproposta" at bounding box center [925, 499] width 135 height 28
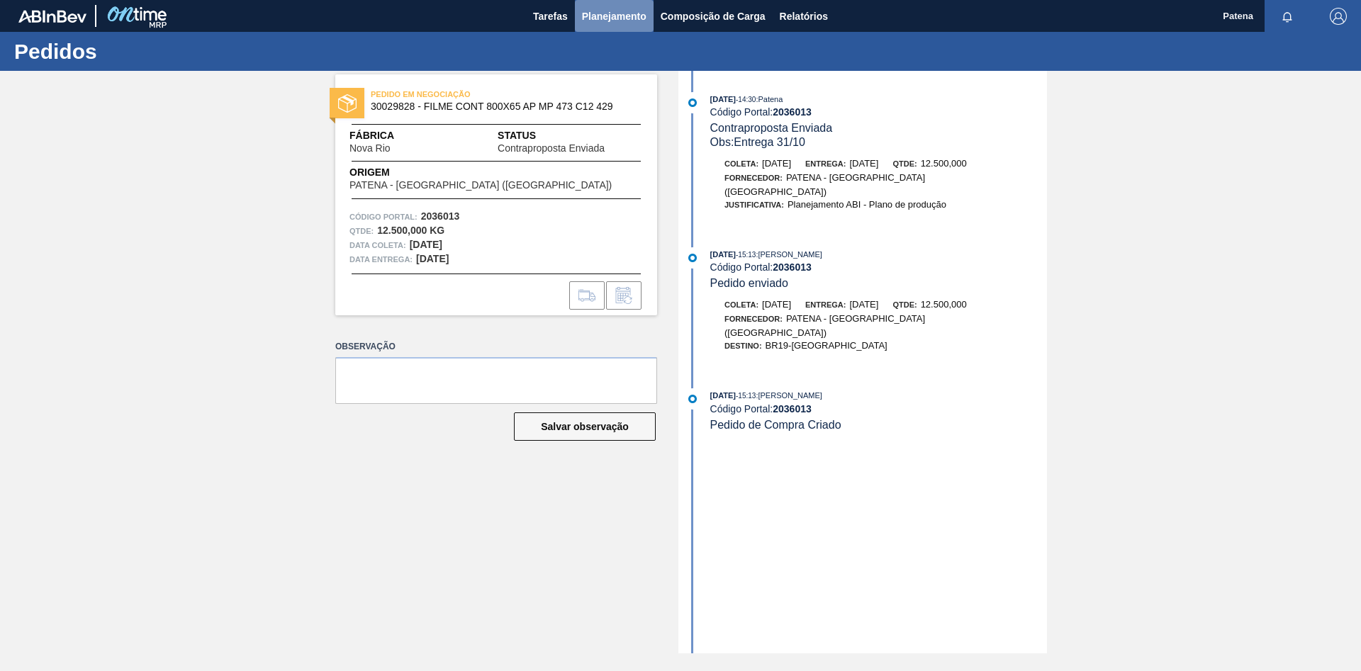
click at [632, 13] on span "Planejamento" at bounding box center [614, 16] width 65 height 17
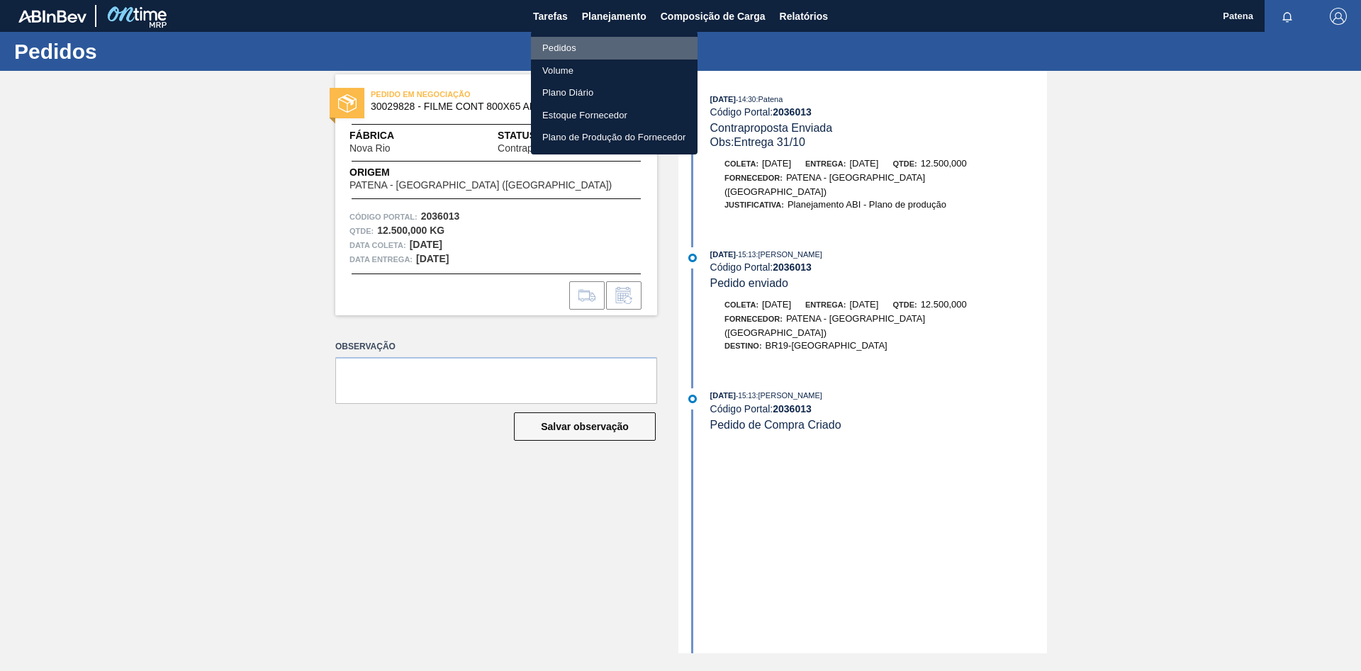
click at [559, 45] on li "Pedidos" at bounding box center [614, 48] width 167 height 23
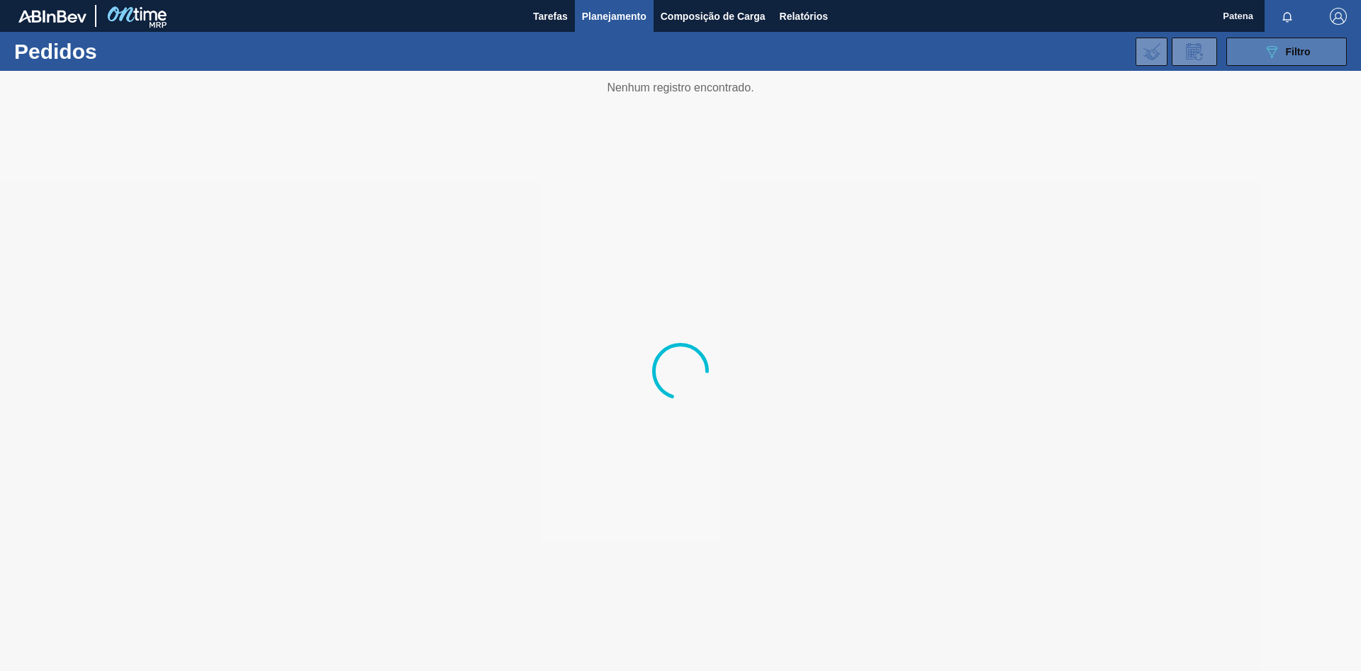
click at [1276, 58] on icon "089F7B8B-B2A5-4AFE-B5C0-19BA573D28AC" at bounding box center [1271, 51] width 17 height 17
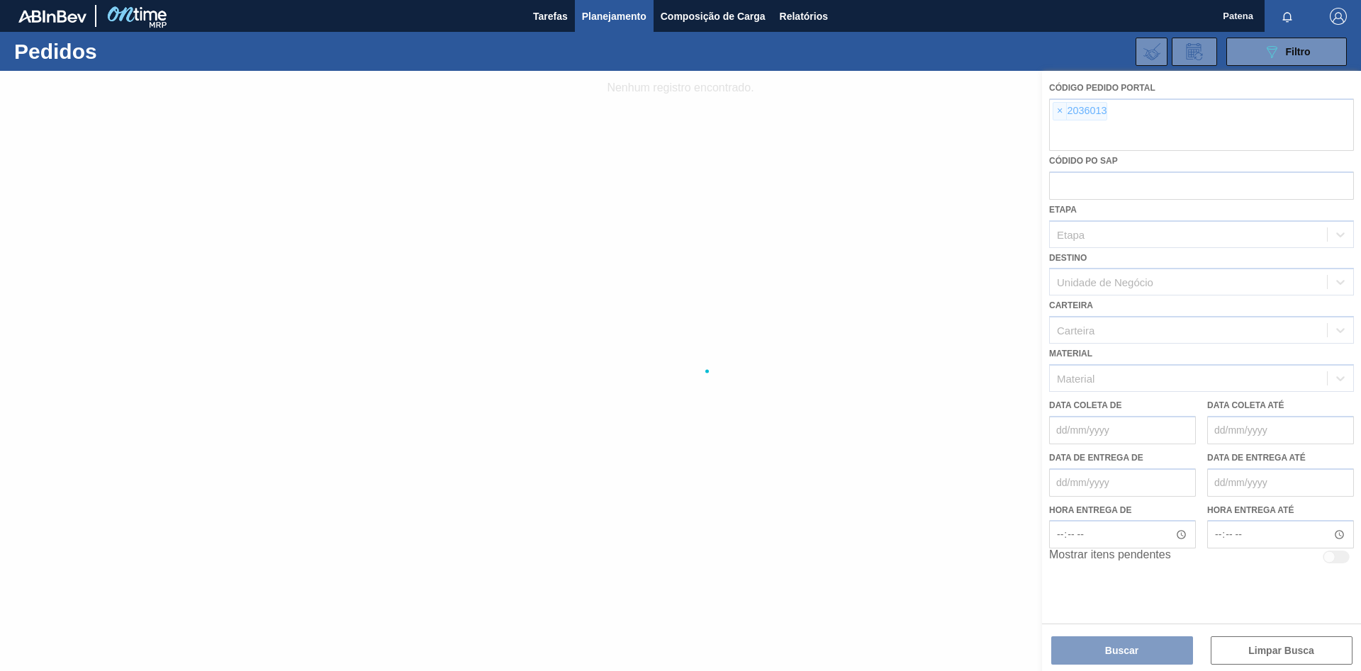
click at [1065, 110] on div at bounding box center [680, 371] width 1361 height 600
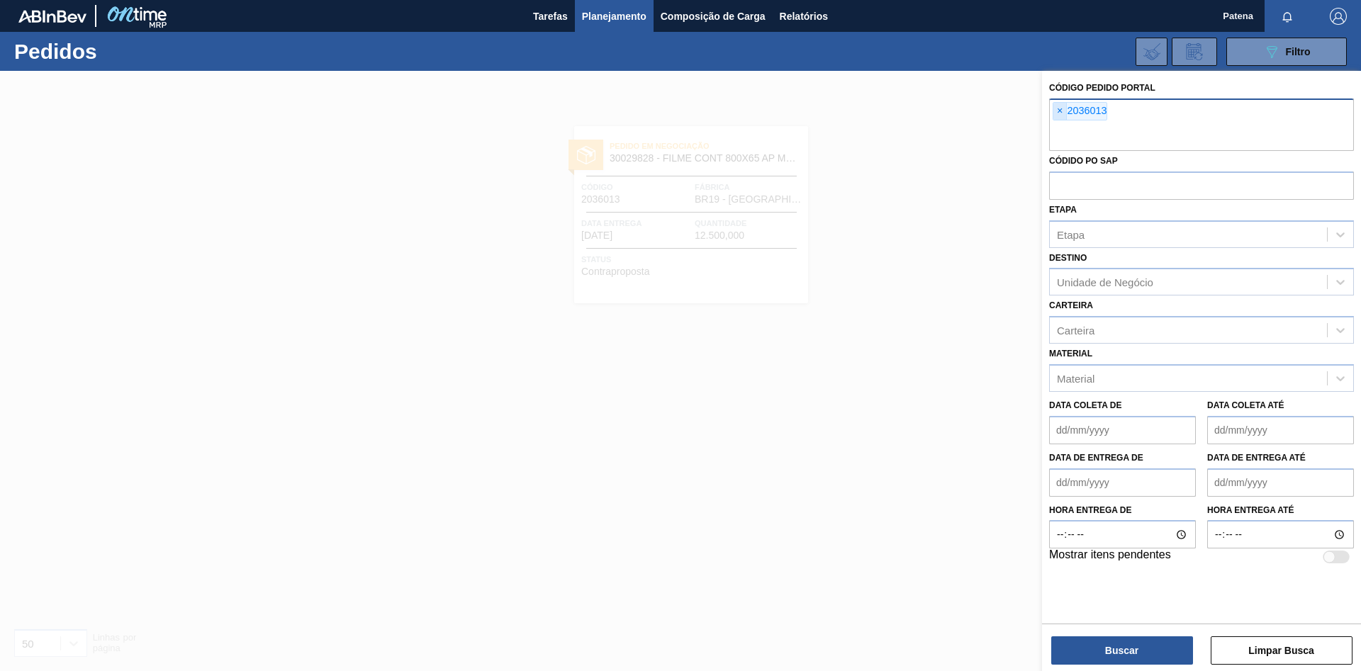
click at [1060, 111] on span "×" at bounding box center [1059, 111] width 13 height 17
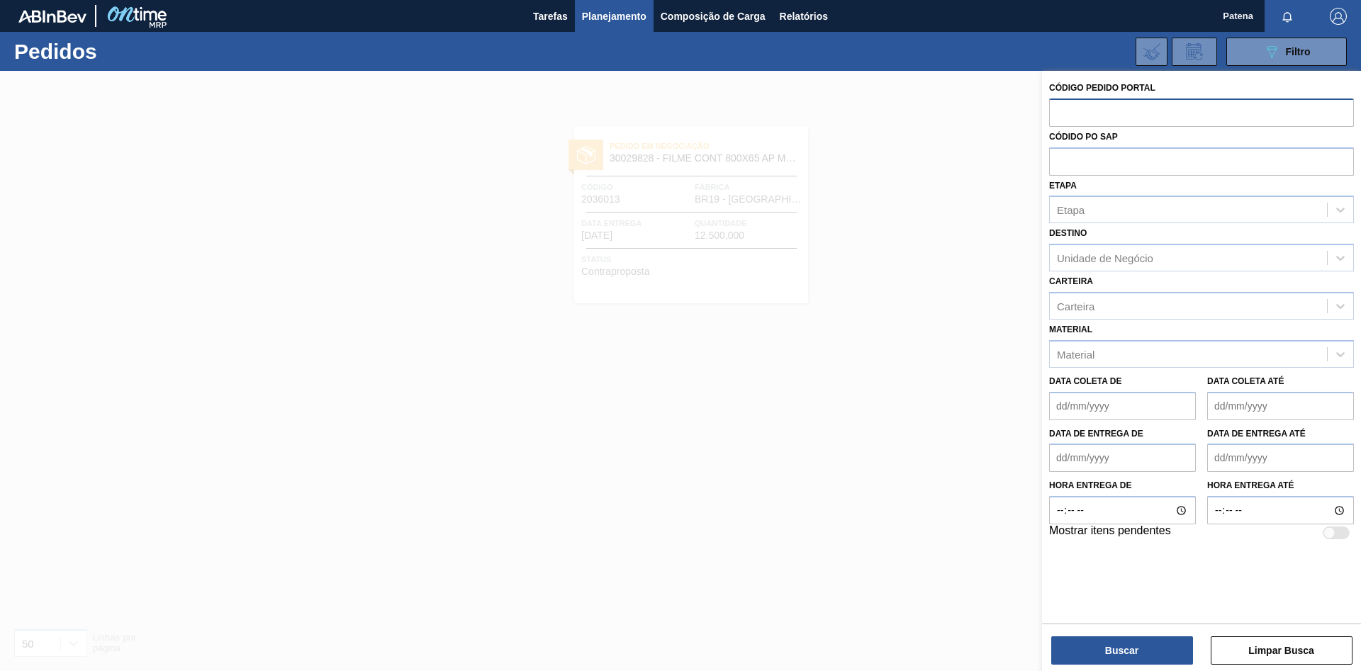
click at [1075, 116] on input "text" at bounding box center [1201, 112] width 305 height 27
type input "2037191"
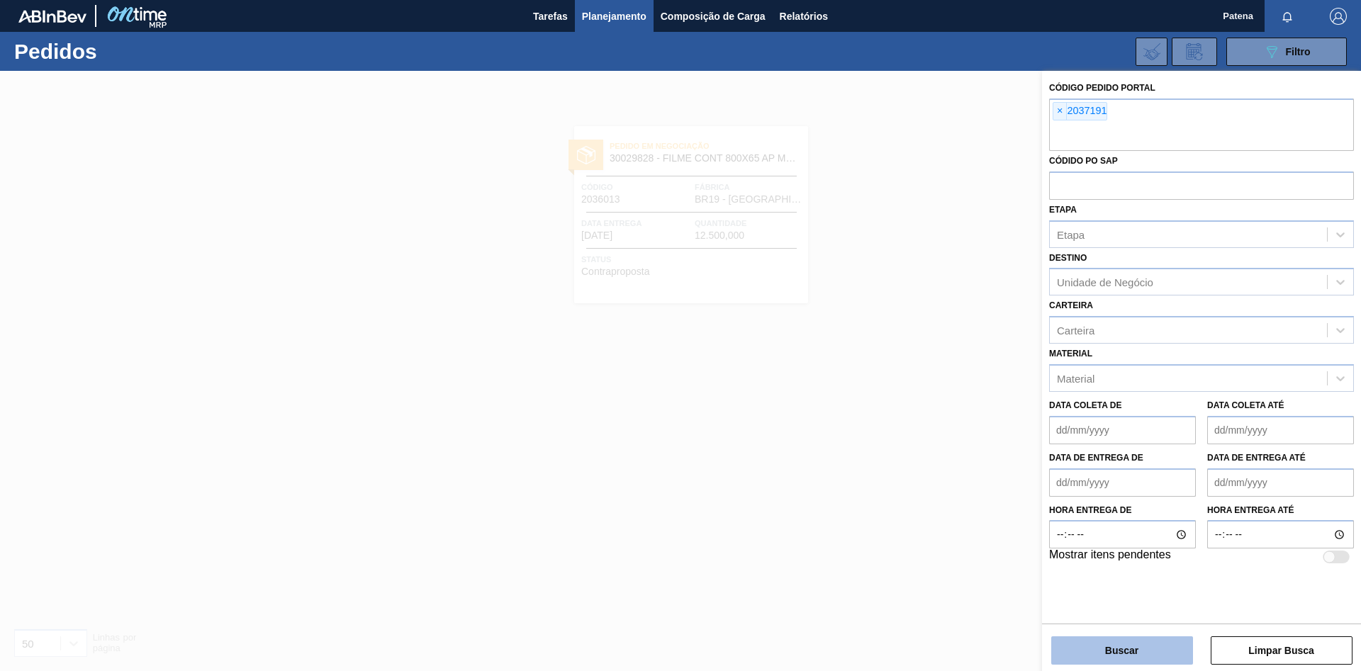
click at [1147, 642] on button "Buscar" at bounding box center [1122, 651] width 142 height 28
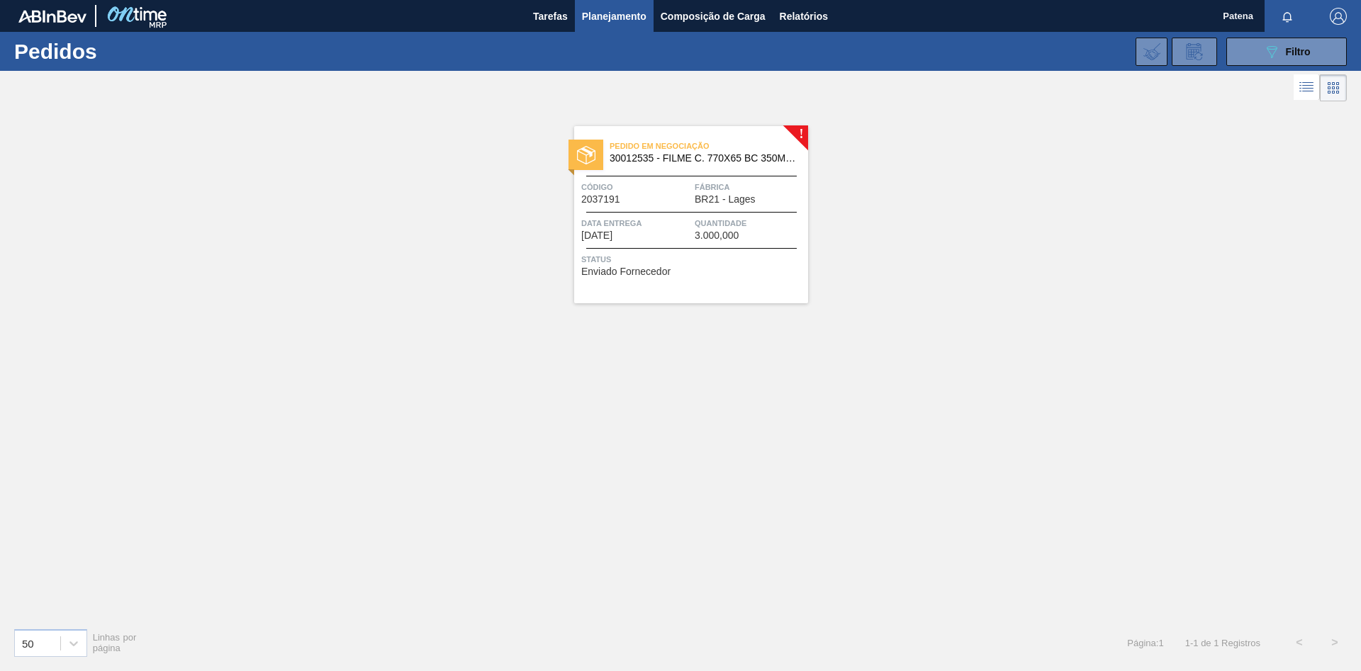
click at [661, 229] on span "Data entrega" at bounding box center [636, 223] width 110 height 14
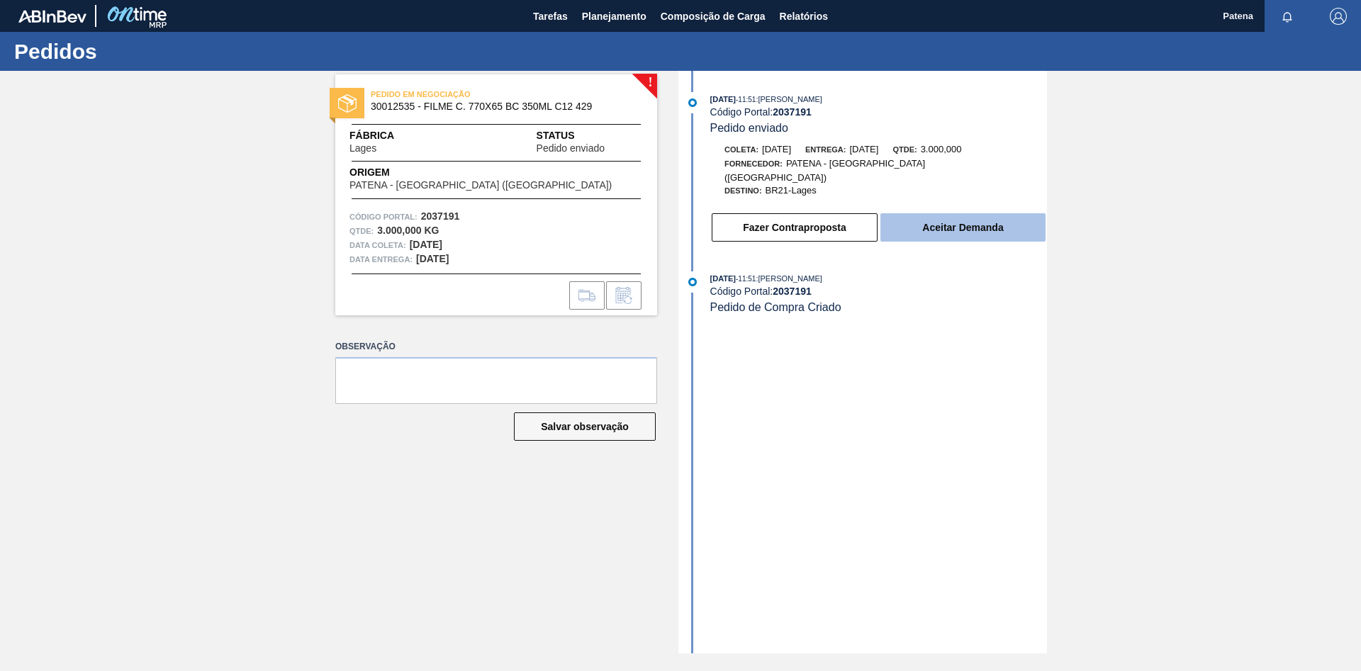
click at [943, 220] on button "Aceitar Demanda" at bounding box center [962, 227] width 165 height 28
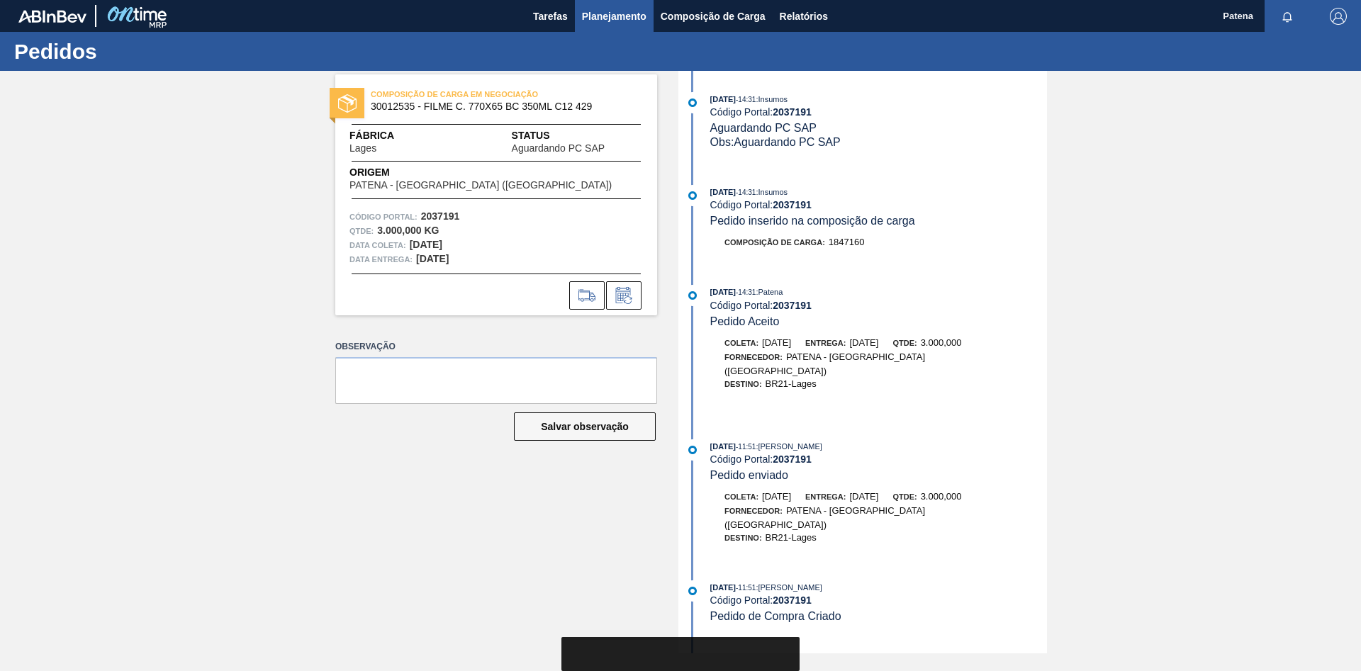
click at [607, 20] on span "Planejamento" at bounding box center [614, 16] width 65 height 17
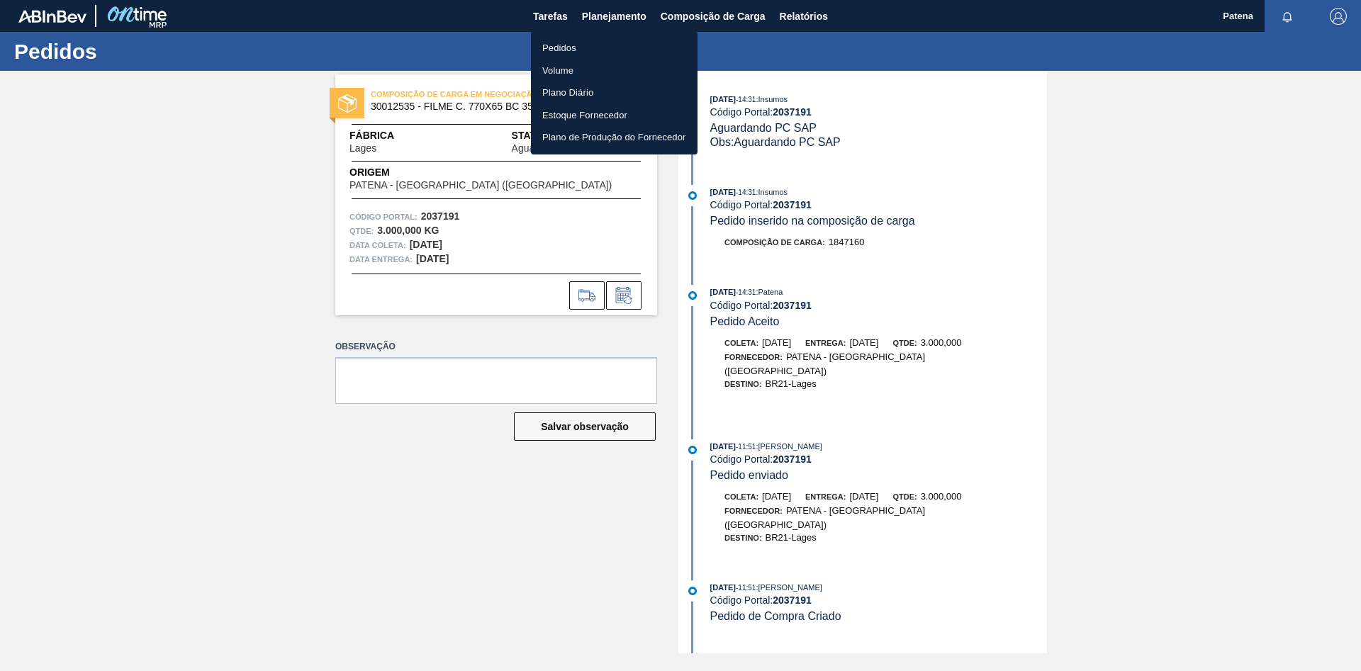
click at [610, 52] on li "Pedidos" at bounding box center [614, 48] width 167 height 23
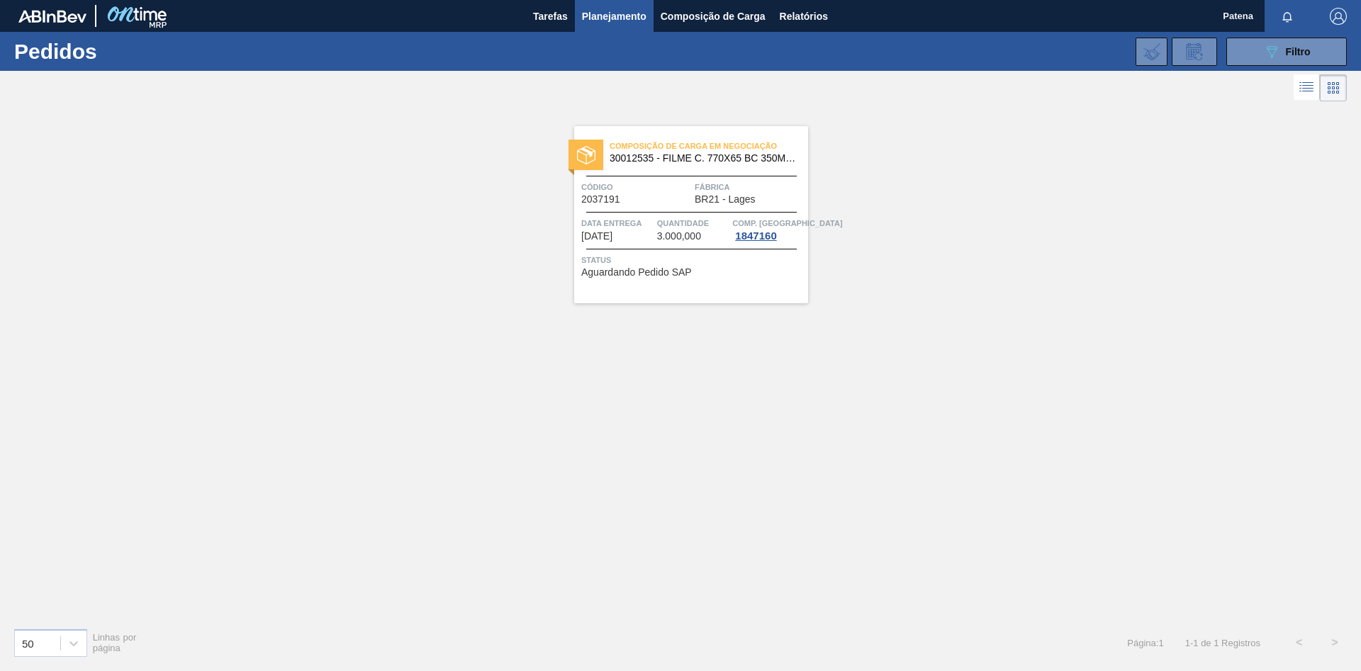
click at [677, 202] on div "Código 2037191" at bounding box center [636, 192] width 110 height 25
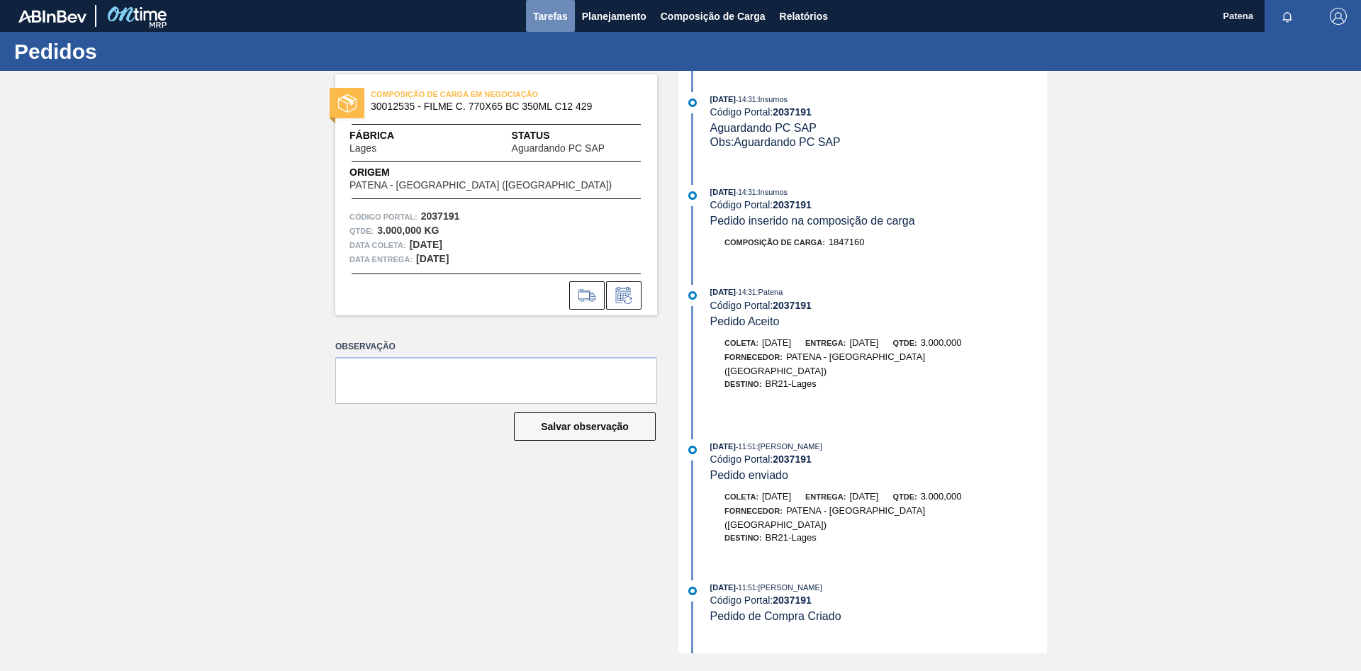
click at [569, 12] on button "Tarefas" at bounding box center [550, 16] width 49 height 32
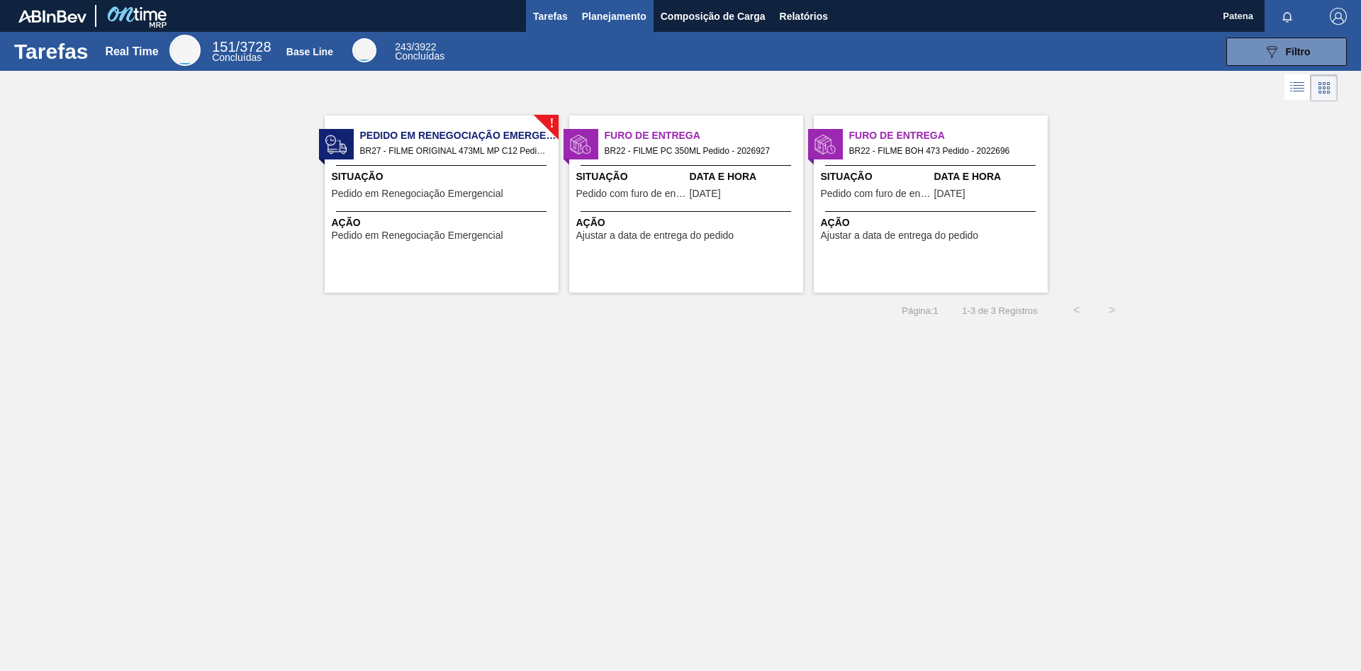
click at [617, 20] on span "Planejamento" at bounding box center [614, 16] width 65 height 17
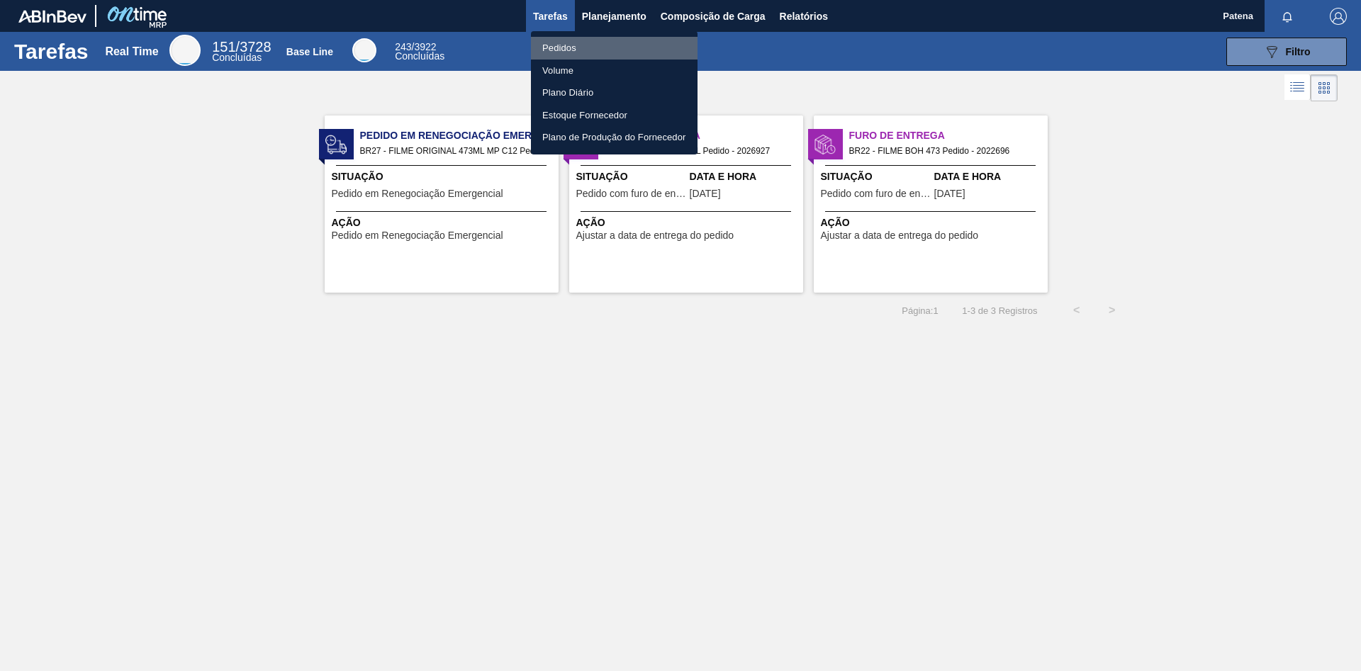
click at [579, 45] on li "Pedidos" at bounding box center [614, 48] width 167 height 23
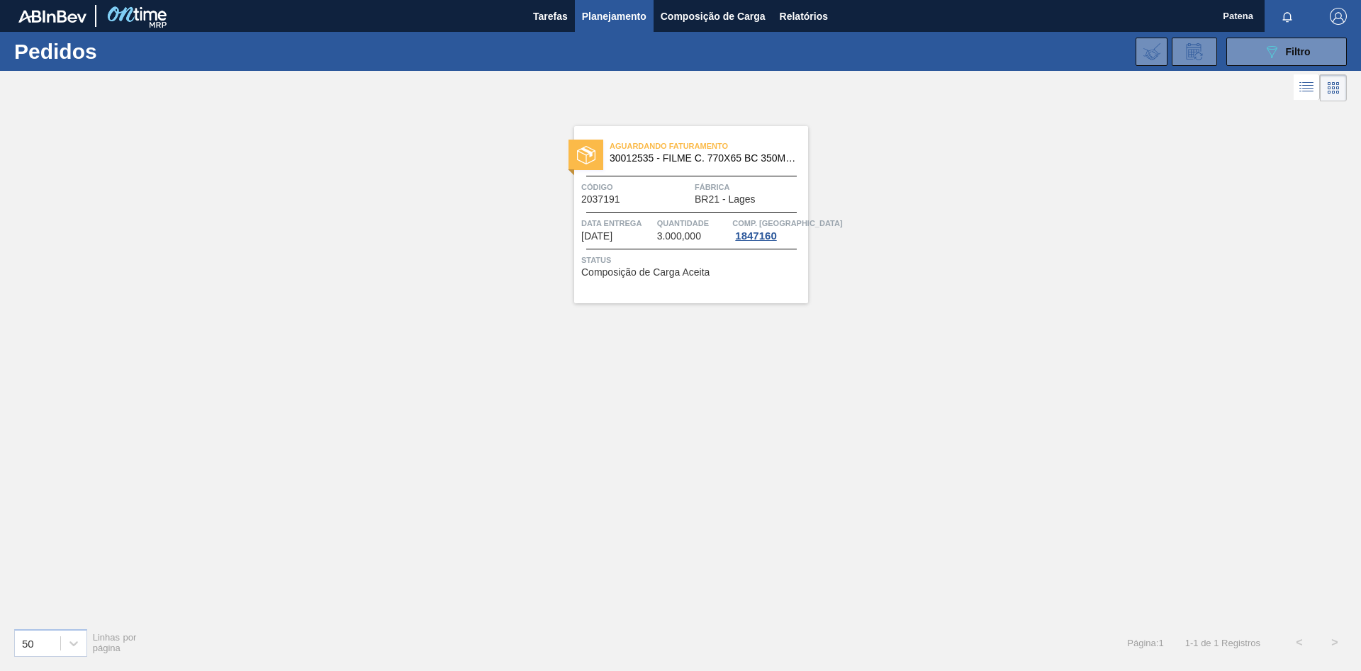
click at [734, 213] on div "Aguardando Faturamento 30012535 - FILME C. 770X65 BC 350ML C12 429 Código 20371…" at bounding box center [691, 214] width 234 height 177
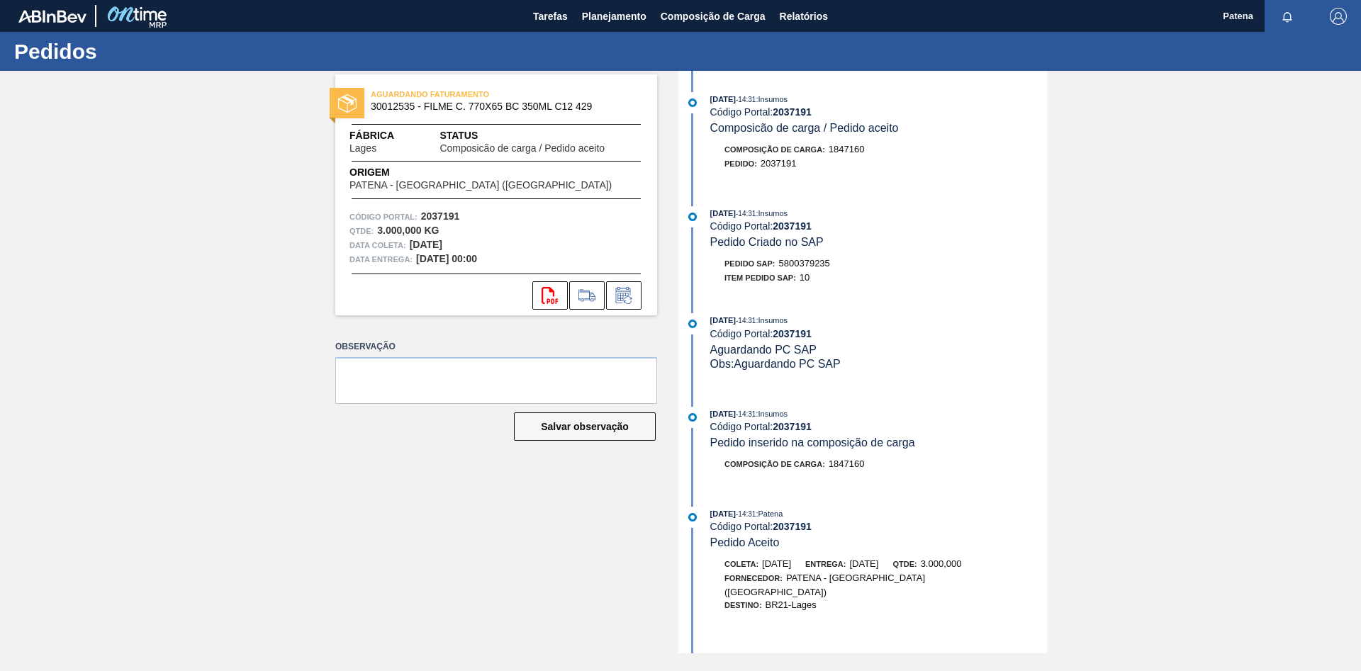
drag, startPoint x: 907, startPoint y: 268, endPoint x: 805, endPoint y: 269, distance: 102.8
click at [907, 269] on div "Pedido SAP: 5800379235" at bounding box center [878, 264] width 337 height 14
drag, startPoint x: 833, startPoint y: 264, endPoint x: 783, endPoint y: 270, distance: 50.6
click at [783, 270] on div "Pedido SAP: 5800379235" at bounding box center [878, 264] width 337 height 14
copy span "5800379235"
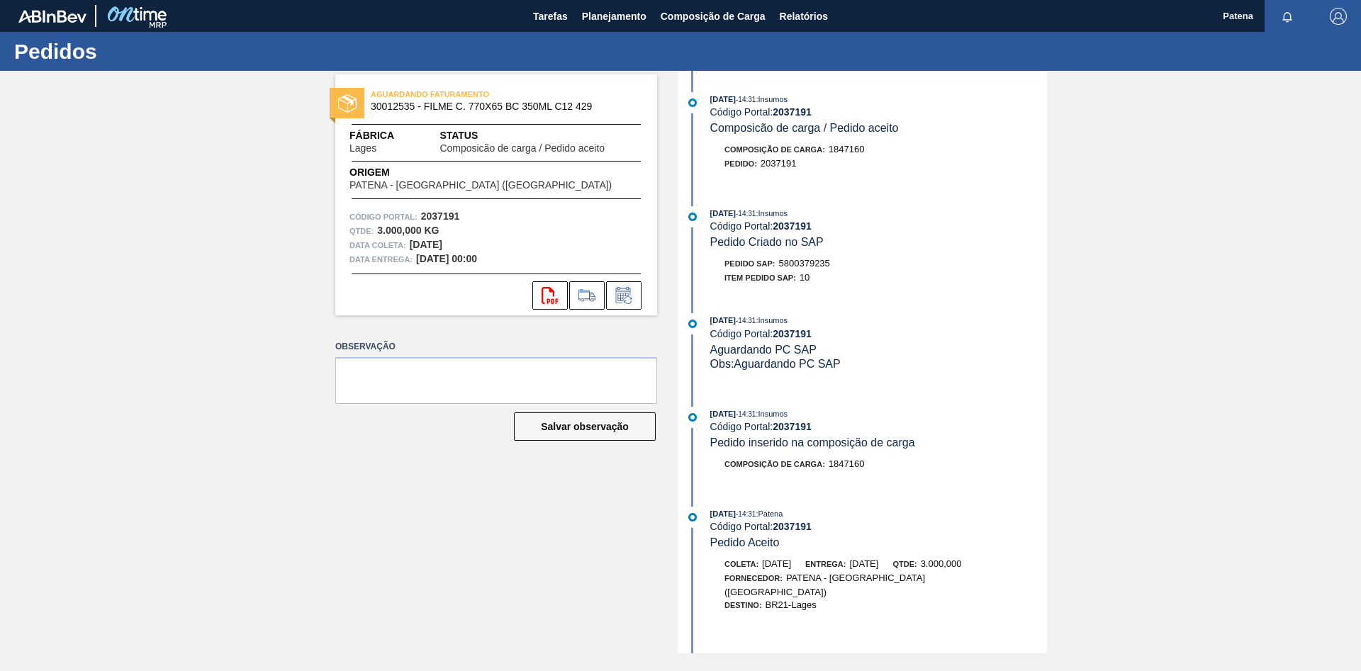
click at [849, 284] on div "Item pedido SAP: 10" at bounding box center [878, 278] width 337 height 14
drag, startPoint x: 838, startPoint y: 268, endPoint x: 782, endPoint y: 268, distance: 56.0
click at [782, 268] on div "Pedido SAP: 5800379235" at bounding box center [878, 264] width 337 height 14
copy span "5800379235"
click at [613, 9] on span "Planejamento" at bounding box center [614, 16] width 65 height 17
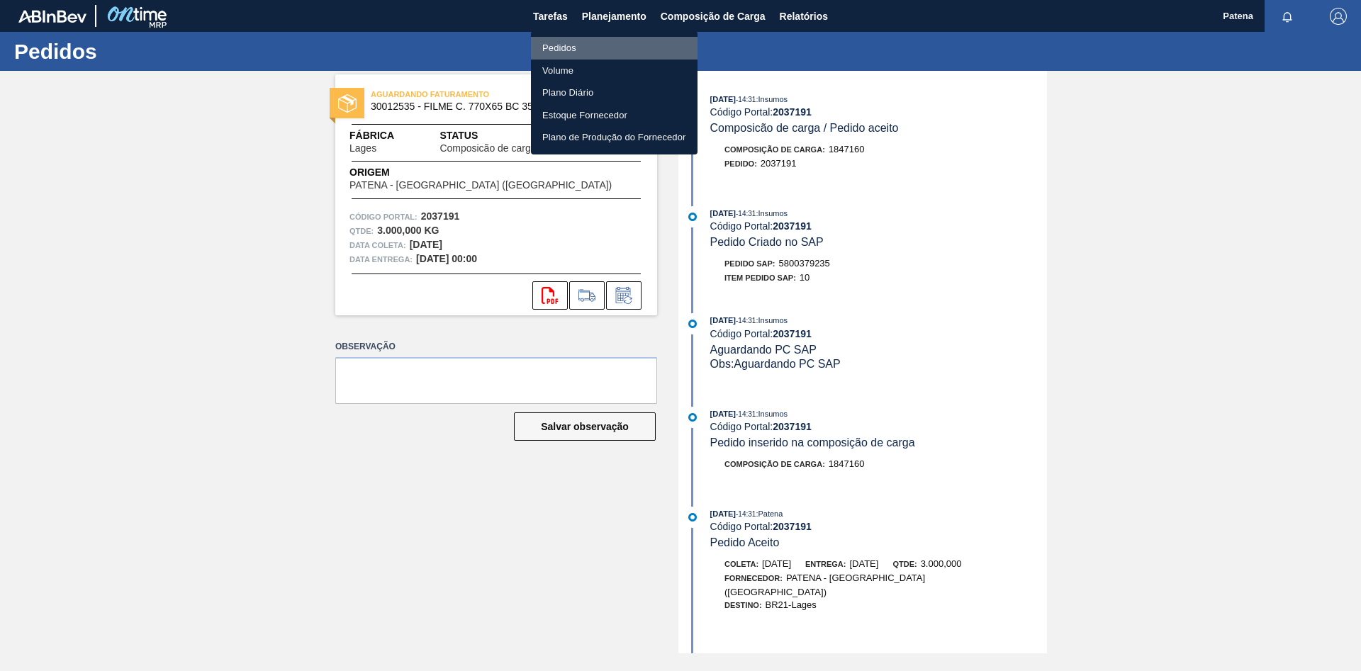
click at [590, 47] on li "Pedidos" at bounding box center [614, 48] width 167 height 23
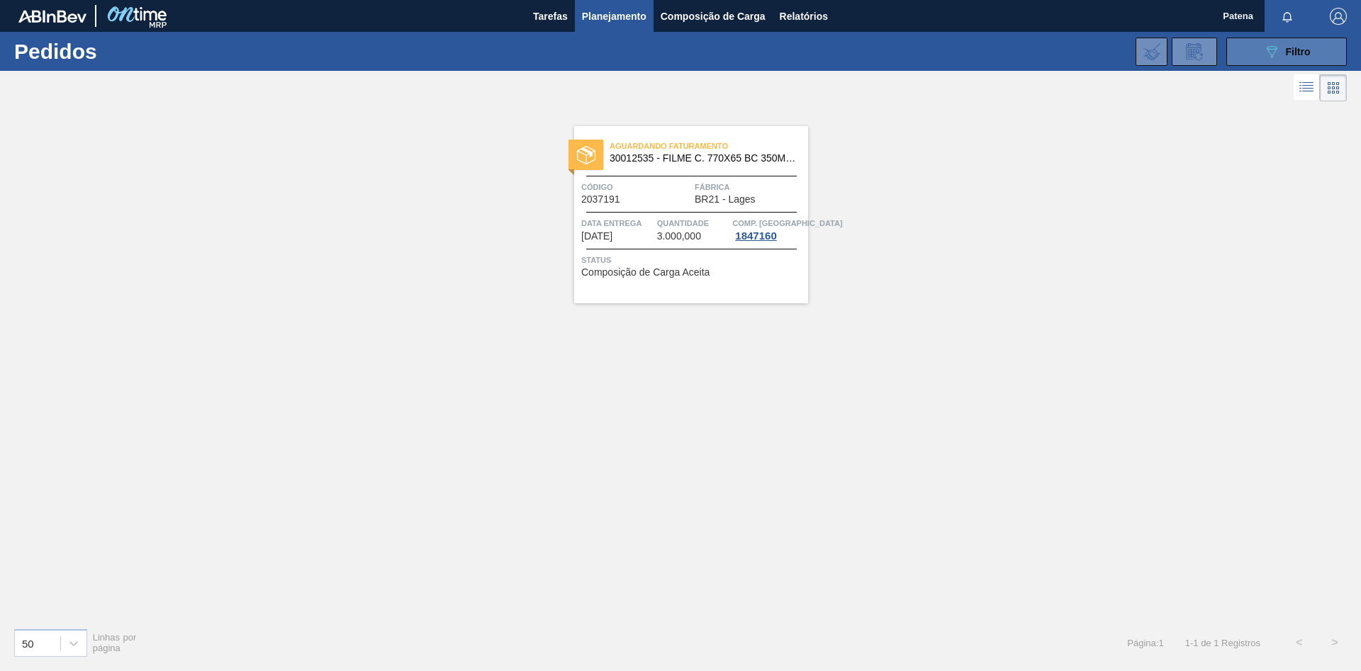
click at [1294, 55] on span "Filtro" at bounding box center [1298, 51] width 25 height 11
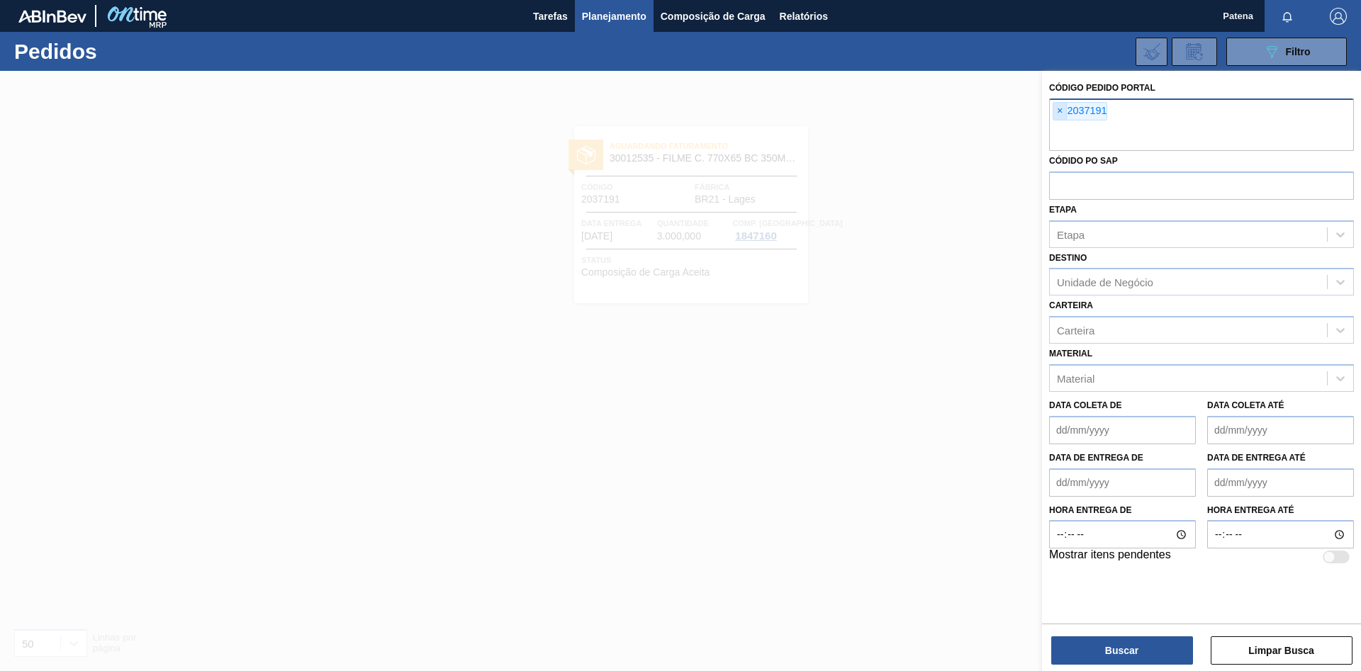
click at [1060, 108] on span "×" at bounding box center [1059, 111] width 13 height 17
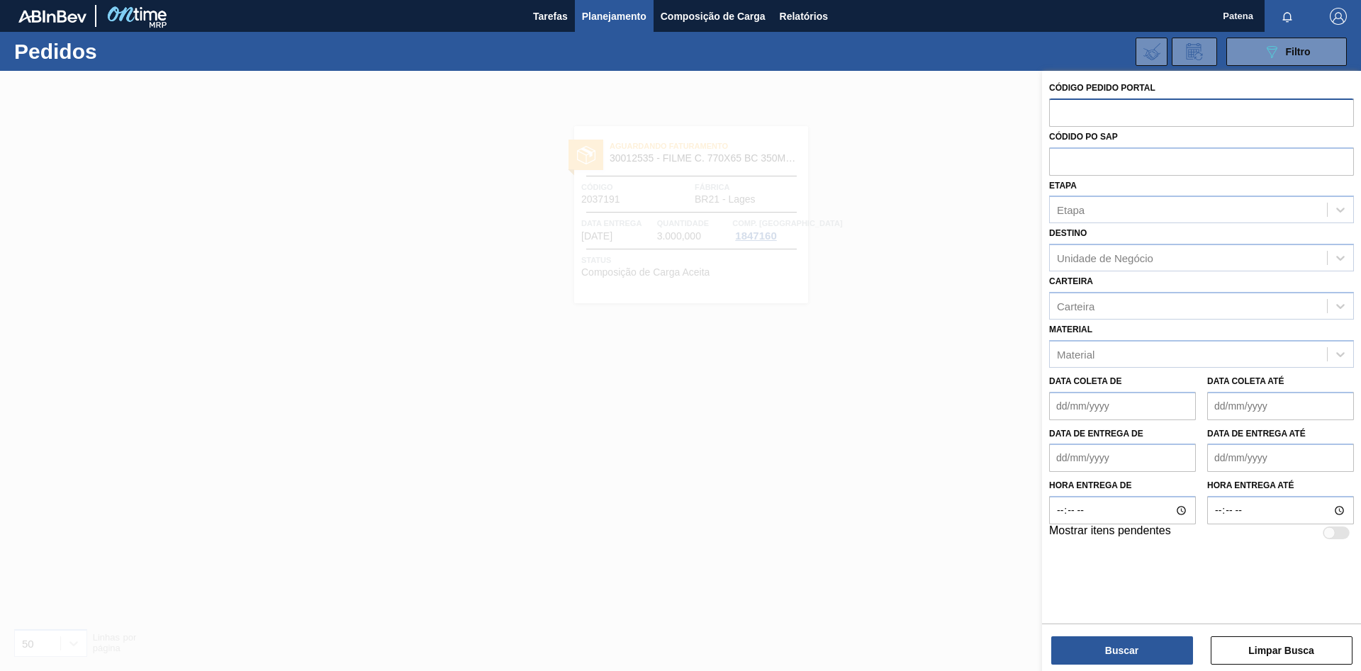
click at [1097, 115] on input "text" at bounding box center [1201, 112] width 305 height 27
type input "2037152"
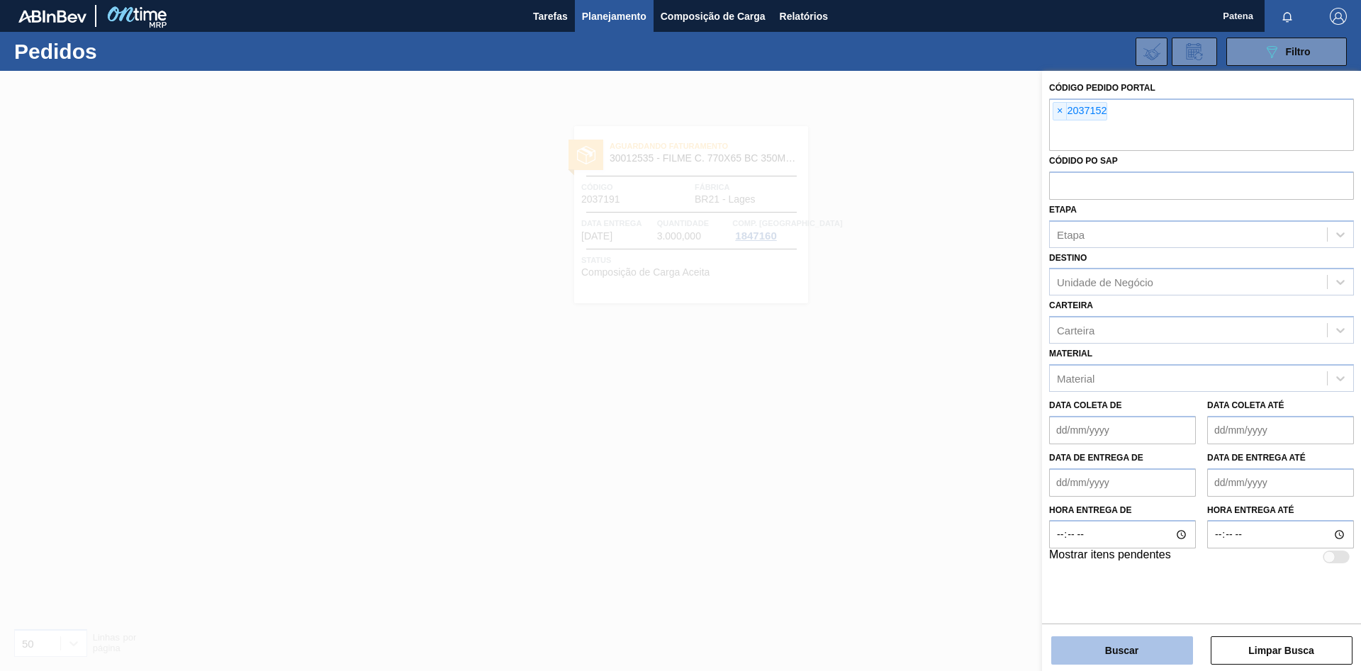
click at [1104, 644] on button "Buscar" at bounding box center [1122, 651] width 142 height 28
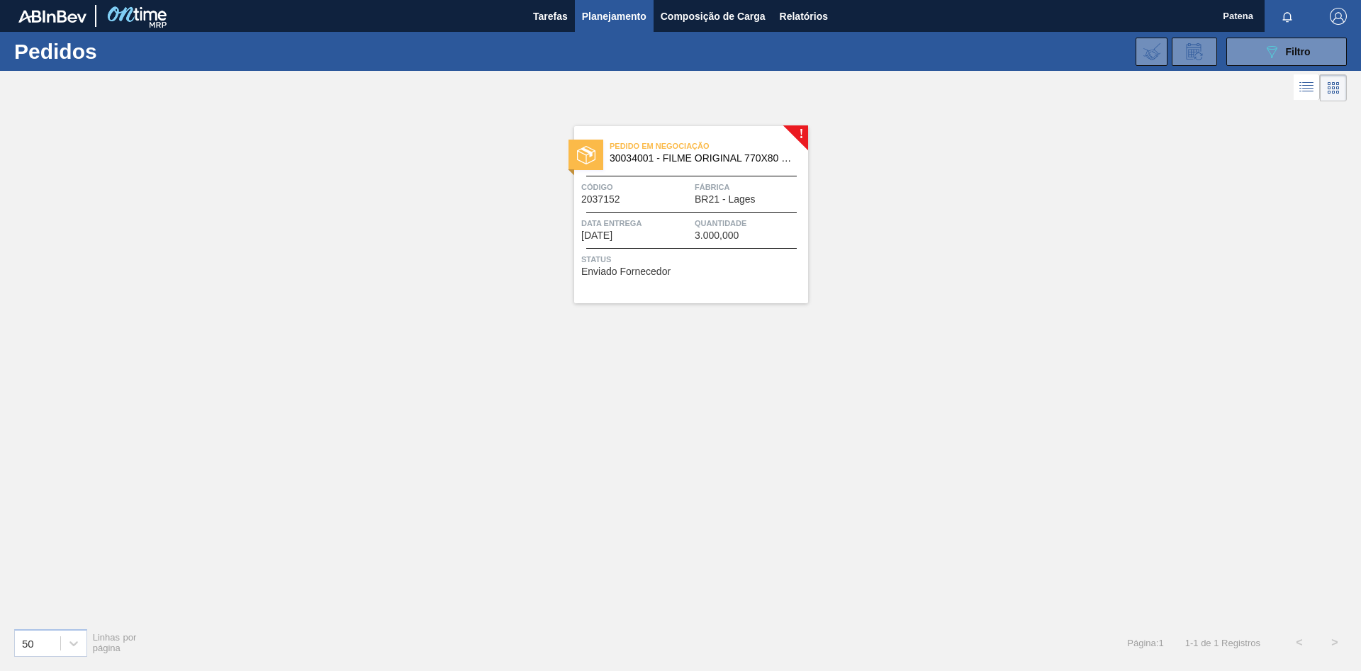
click at [667, 248] on div at bounding box center [691, 248] width 211 height 1
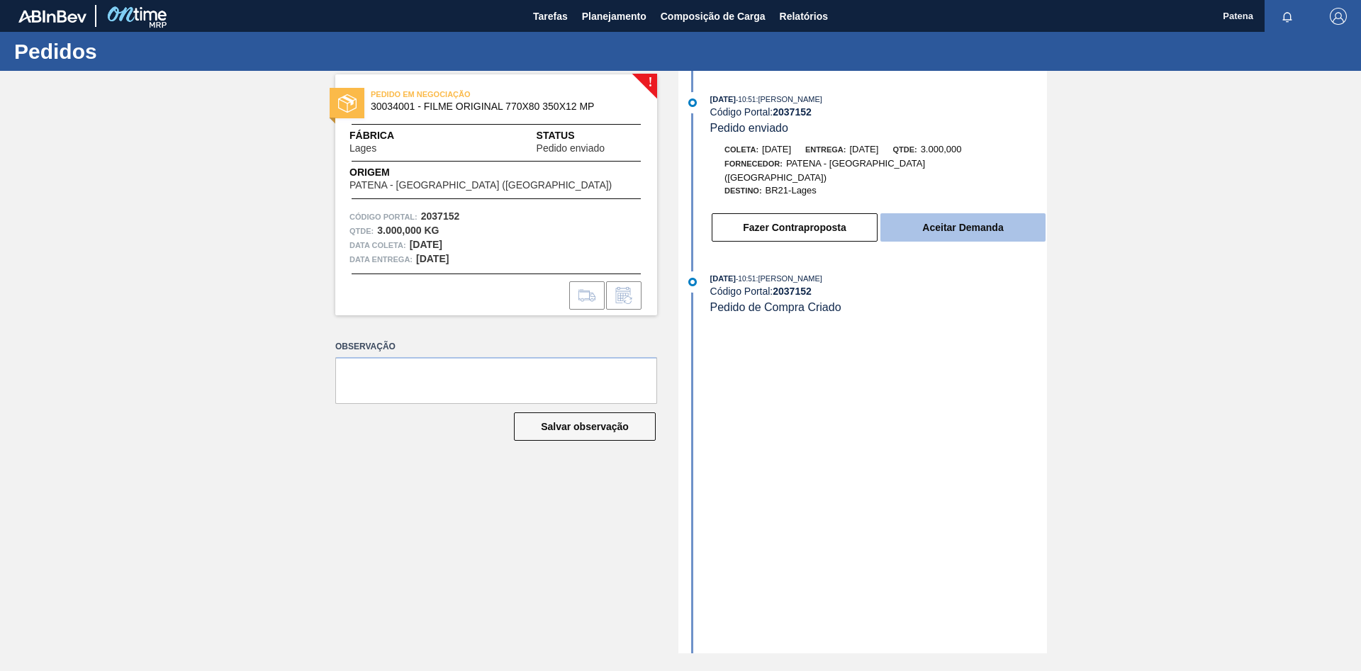
click at [951, 221] on button "Aceitar Demanda" at bounding box center [962, 227] width 165 height 28
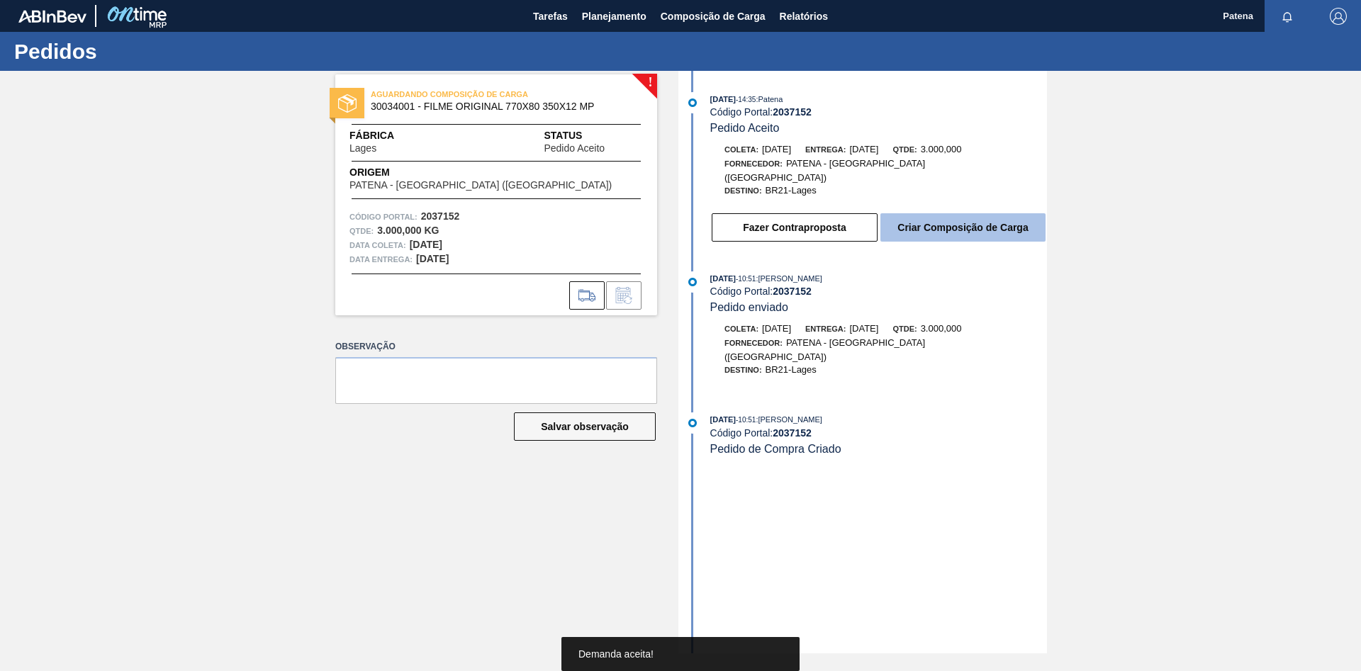
click at [934, 218] on button "Criar Composição de Carga" at bounding box center [962, 227] width 165 height 28
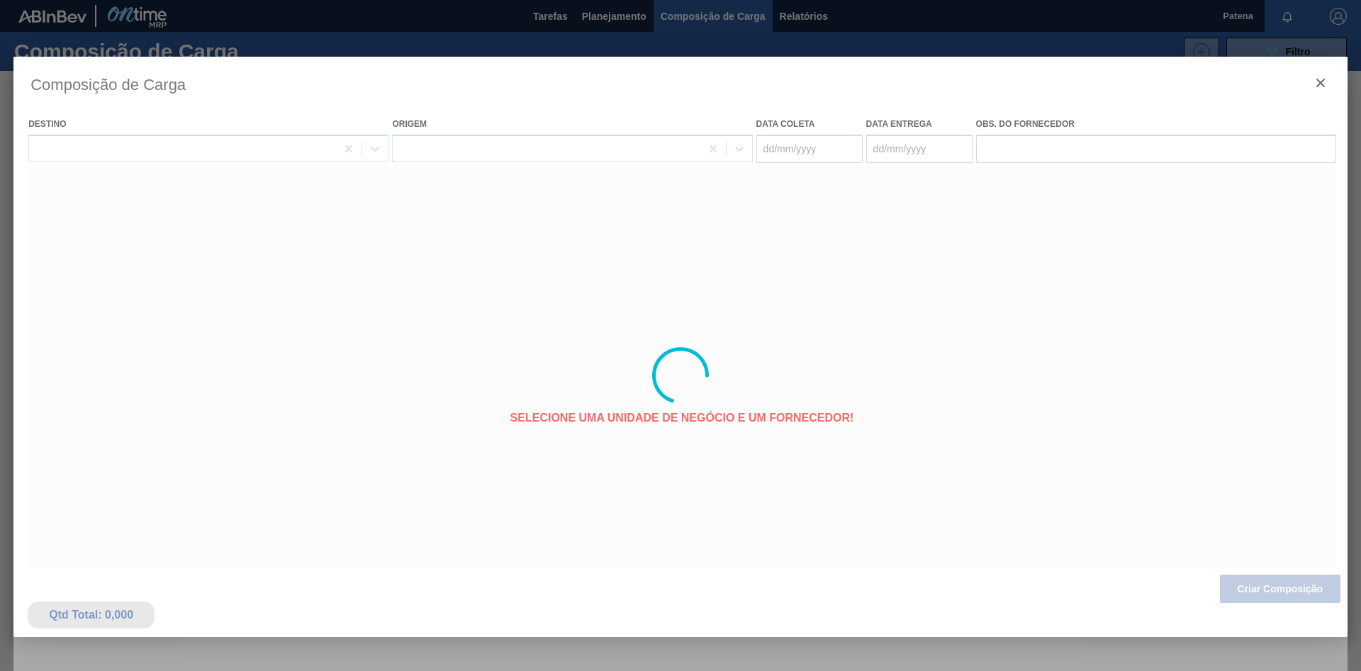
type coleta "[DATE]"
type entrega "[DATE]"
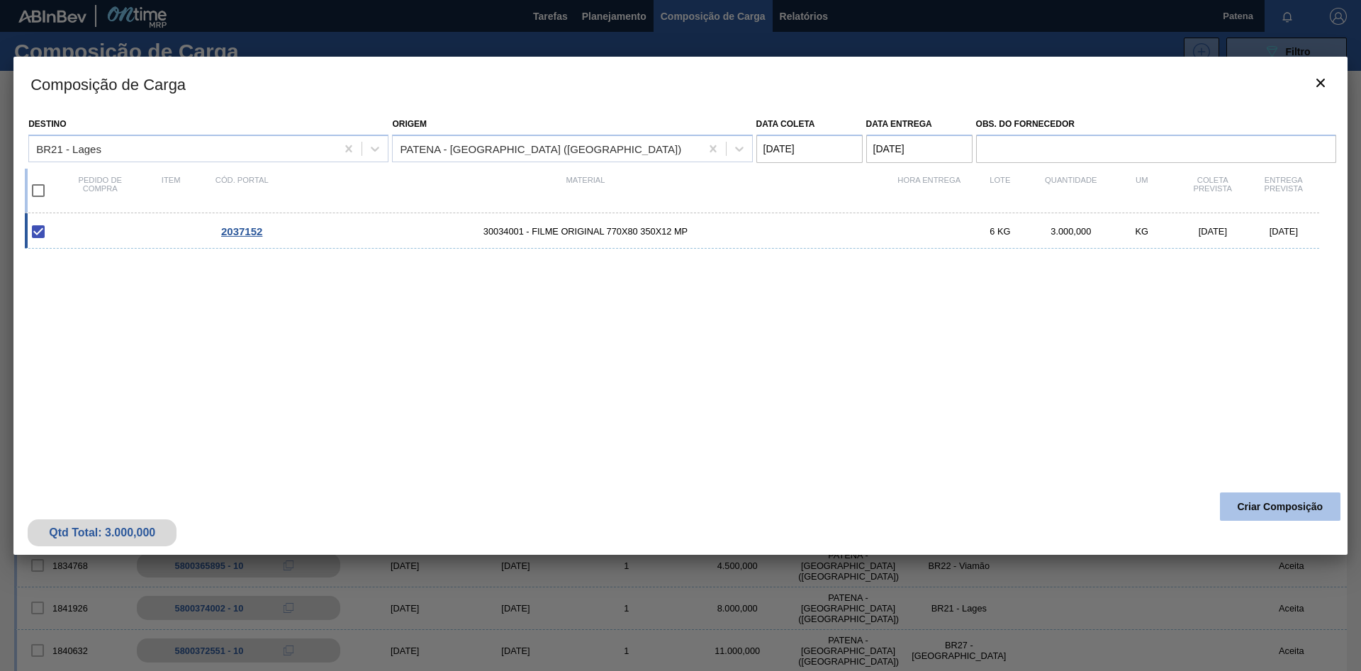
click at [1262, 503] on button "Criar Composição" at bounding box center [1280, 507] width 121 height 28
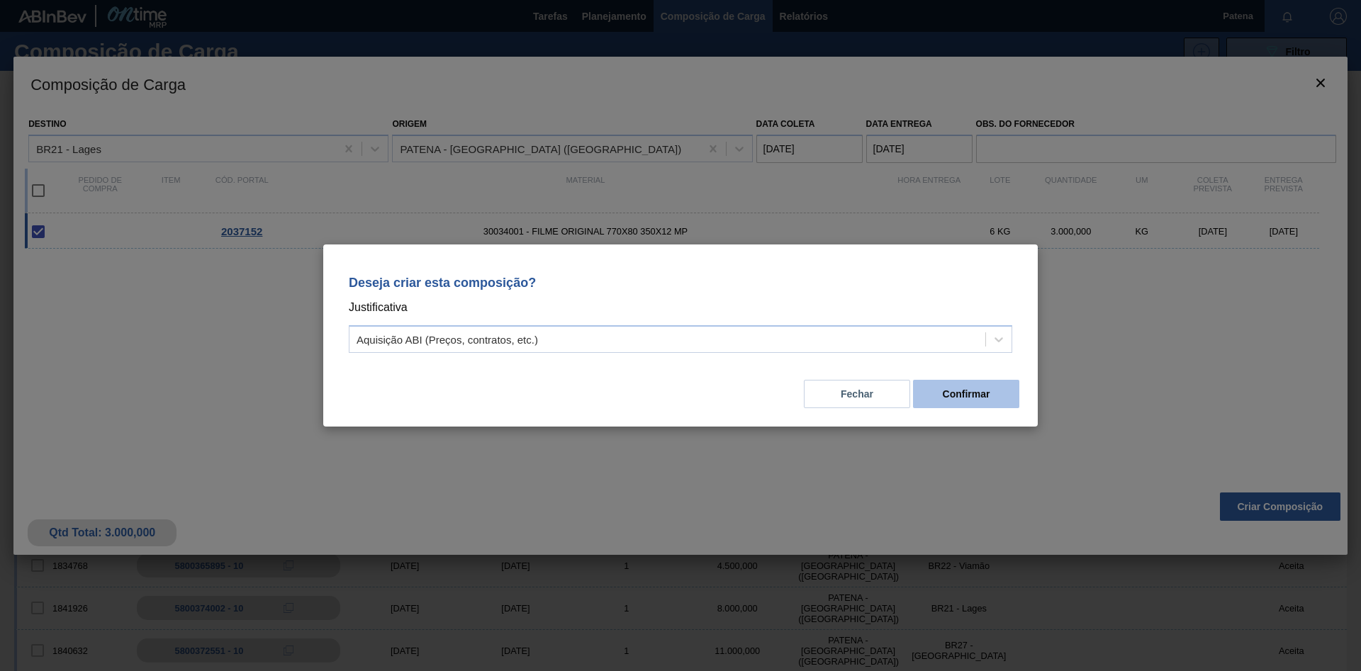
click at [986, 395] on button "Confirmar" at bounding box center [966, 394] width 106 height 28
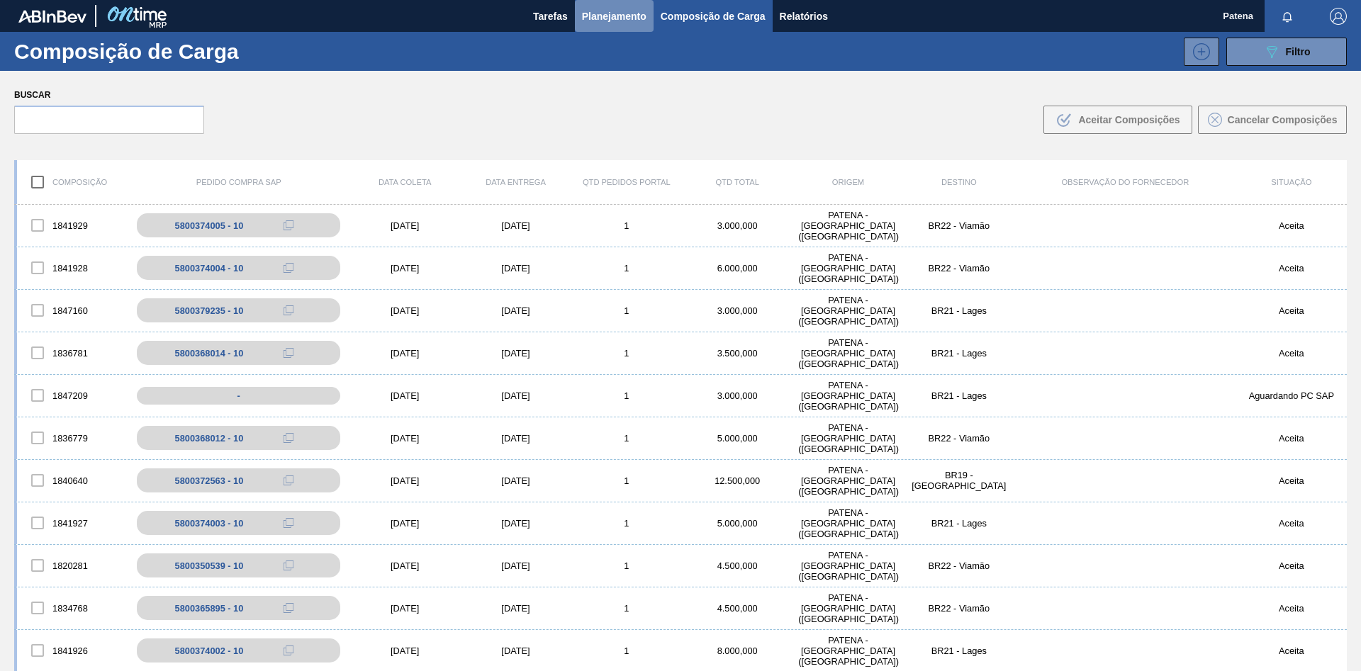
click at [642, 14] on span "Planejamento" at bounding box center [614, 16] width 65 height 17
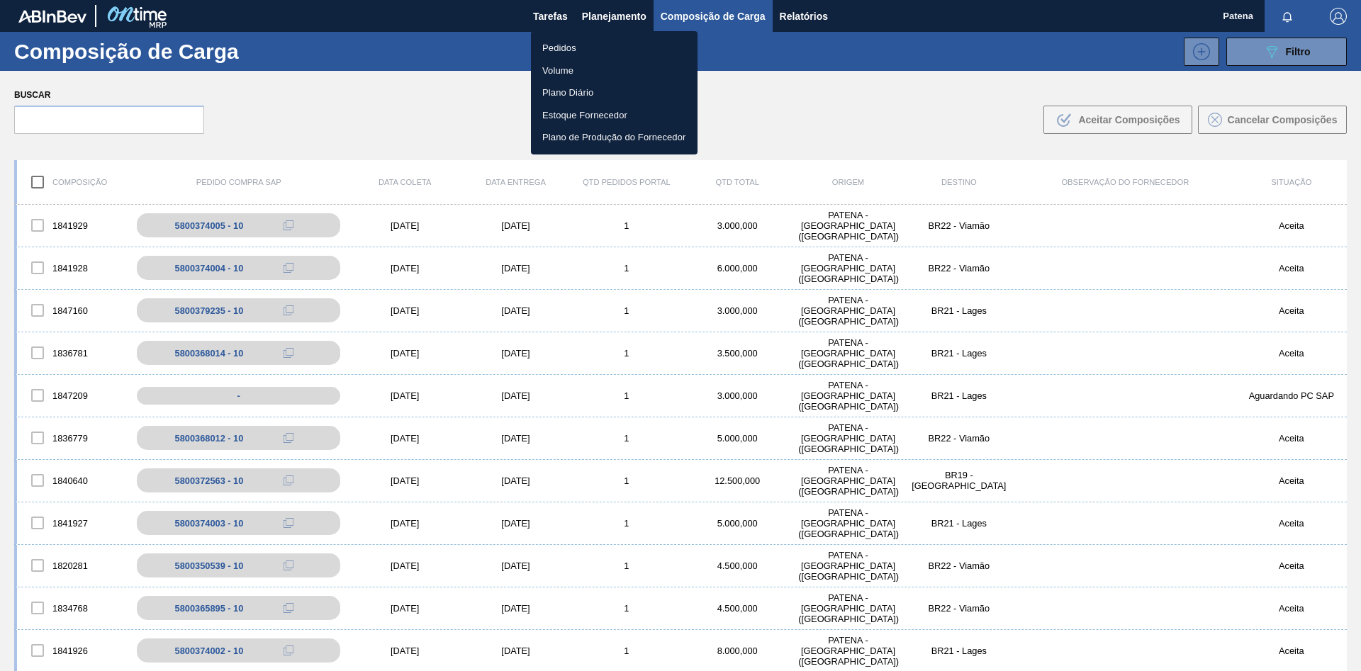
click at [627, 45] on li "Pedidos" at bounding box center [614, 48] width 167 height 23
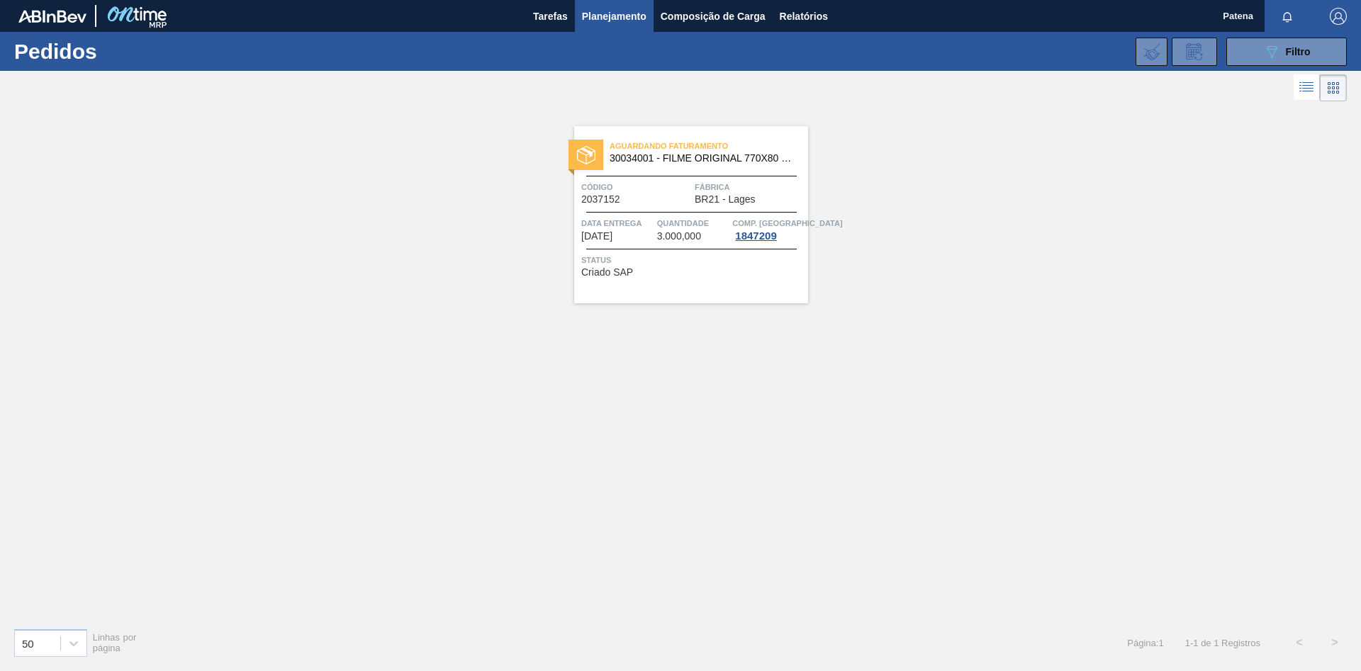
click at [674, 194] on span "Código" at bounding box center [636, 187] width 110 height 14
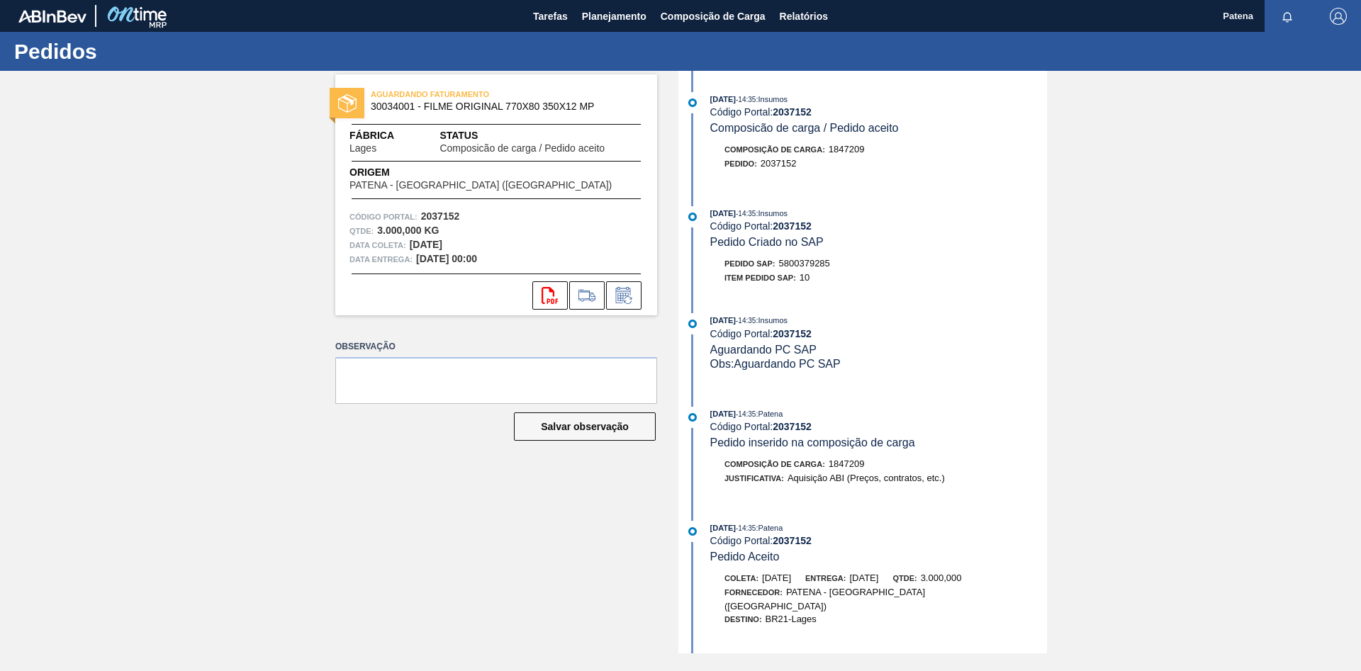
drag, startPoint x: 839, startPoint y: 269, endPoint x: 779, endPoint y: 271, distance: 59.6
click at [779, 271] on div "Pedido SAP: 5800379285" at bounding box center [878, 264] width 337 height 14
copy div "5800379285"
click at [591, 23] on span "Planejamento" at bounding box center [614, 16] width 65 height 17
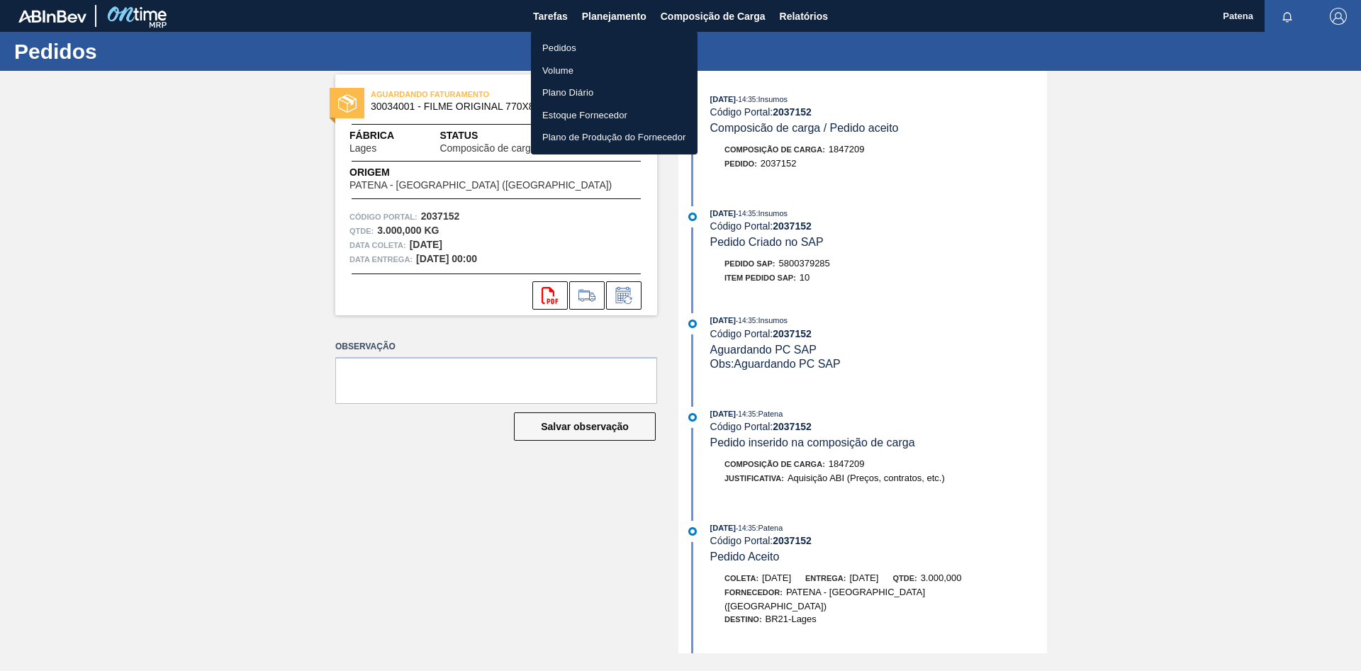
click at [562, 51] on li "Pedidos" at bounding box center [614, 48] width 167 height 23
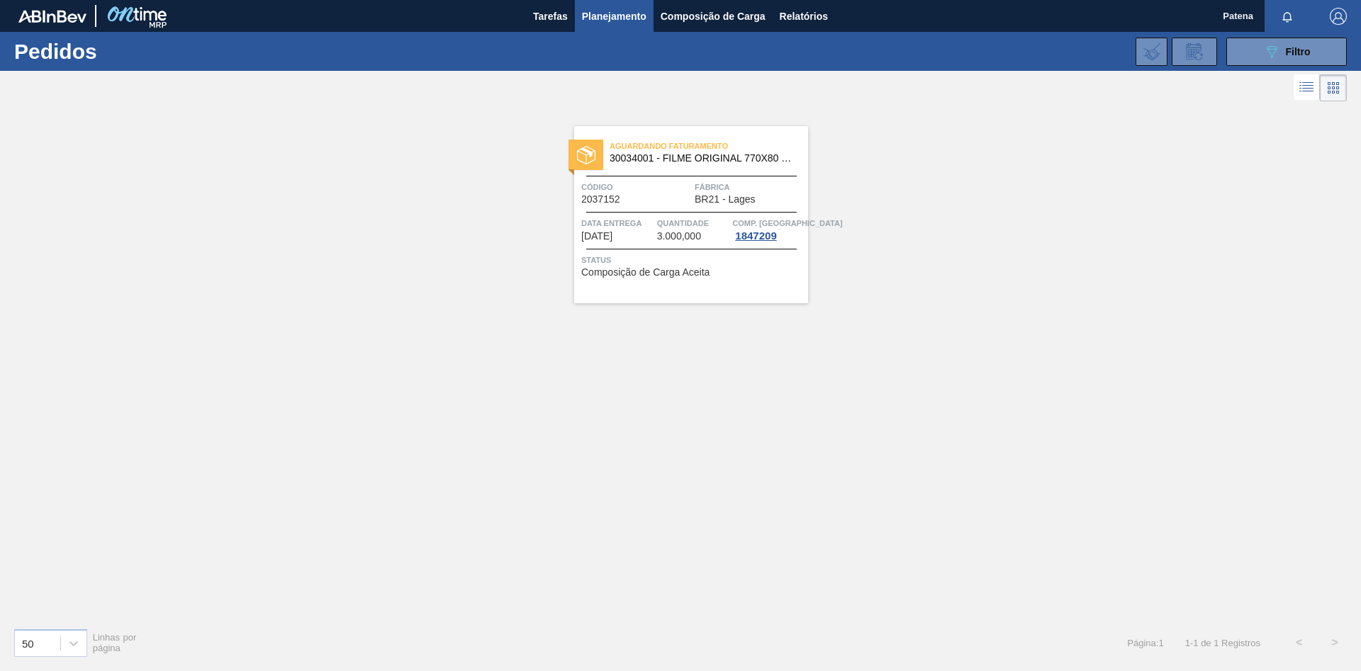
click at [690, 167] on div "Aguardando Faturamento 30034001 - FILME ORIGINAL 770X80 350X12 MP" at bounding box center [691, 153] width 234 height 32
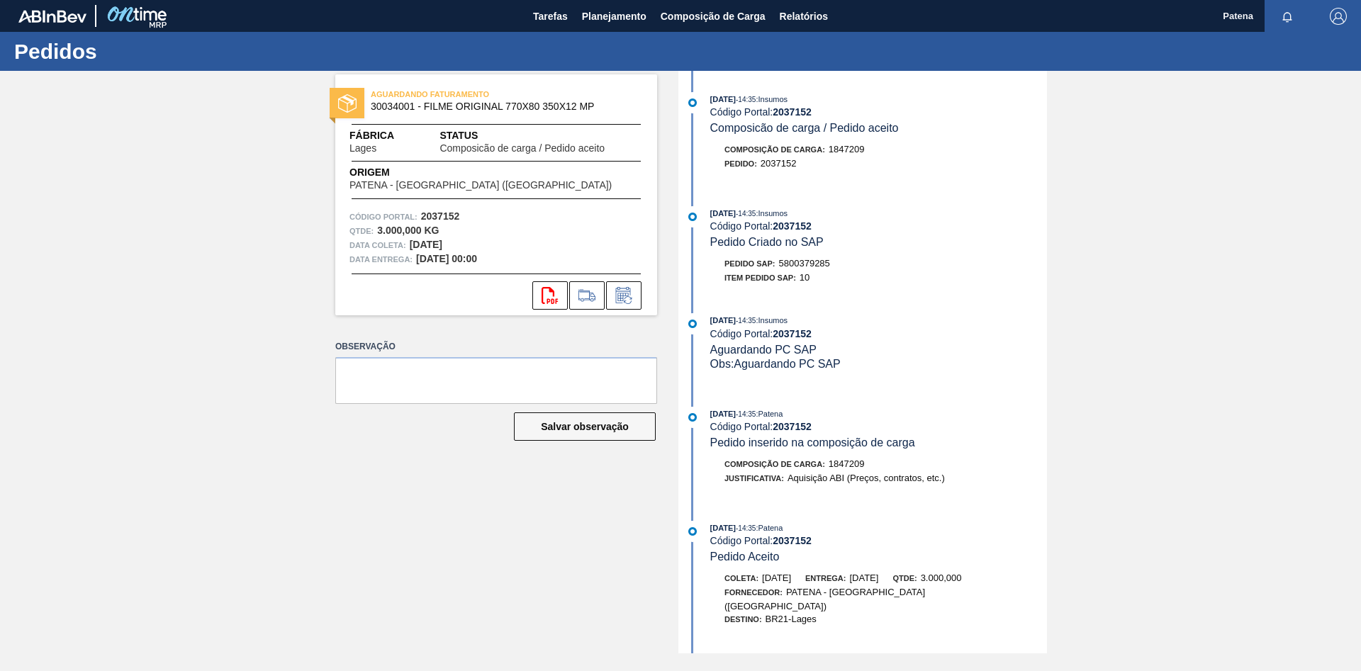
click at [951, 225] on div "Código Portal: 2037152" at bounding box center [878, 225] width 337 height 11
click at [628, 8] on span "Planejamento" at bounding box center [614, 16] width 65 height 17
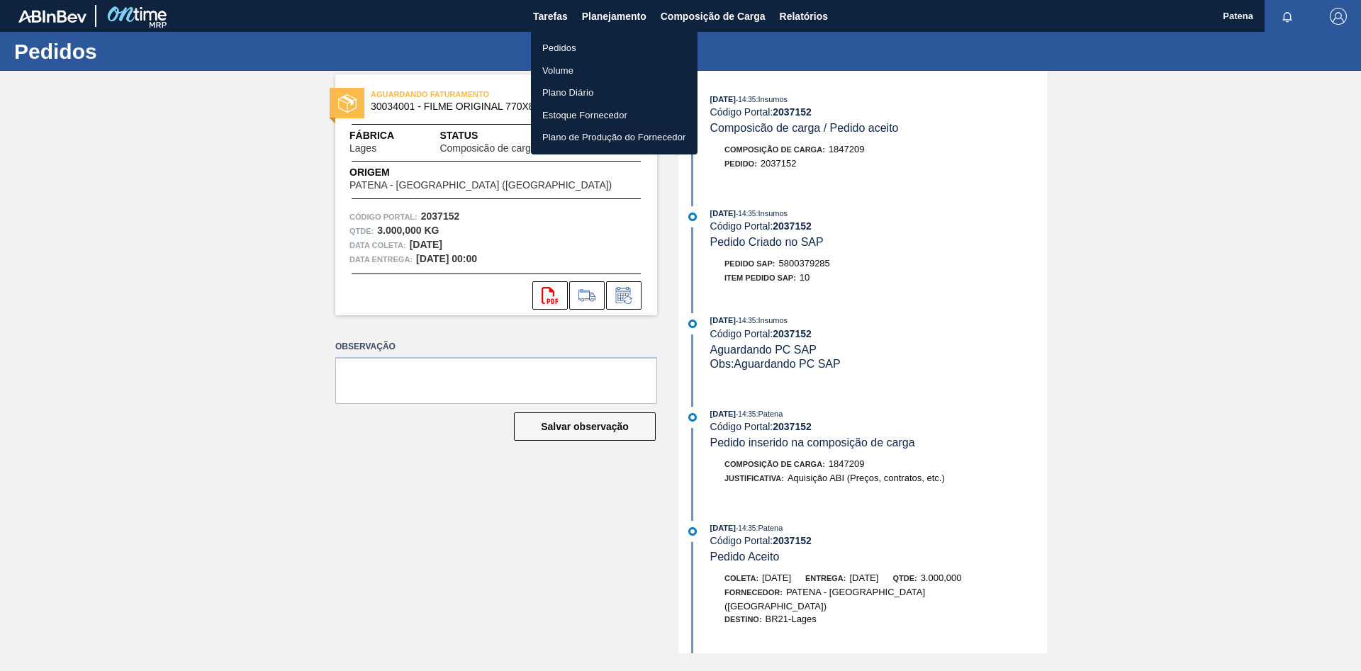
click at [551, 48] on li "Pedidos" at bounding box center [614, 48] width 167 height 23
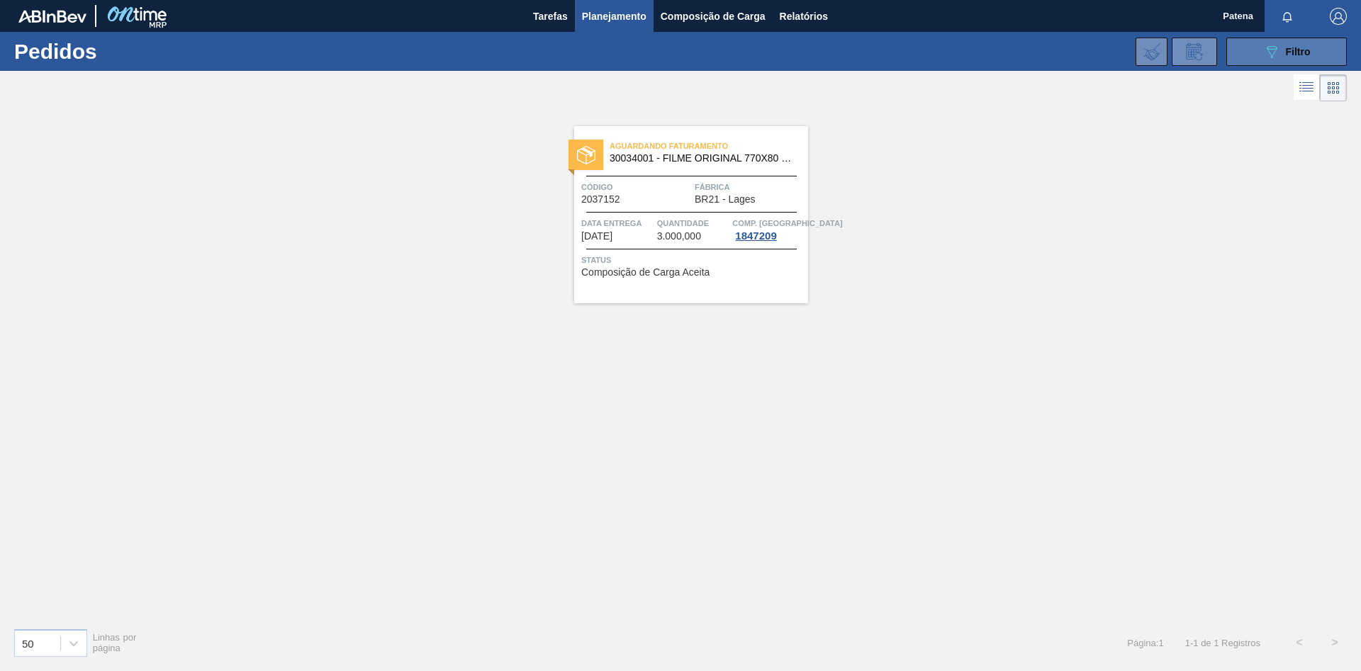
click at [1264, 46] on icon "089F7B8B-B2A5-4AFE-B5C0-19BA573D28AC" at bounding box center [1271, 51] width 17 height 17
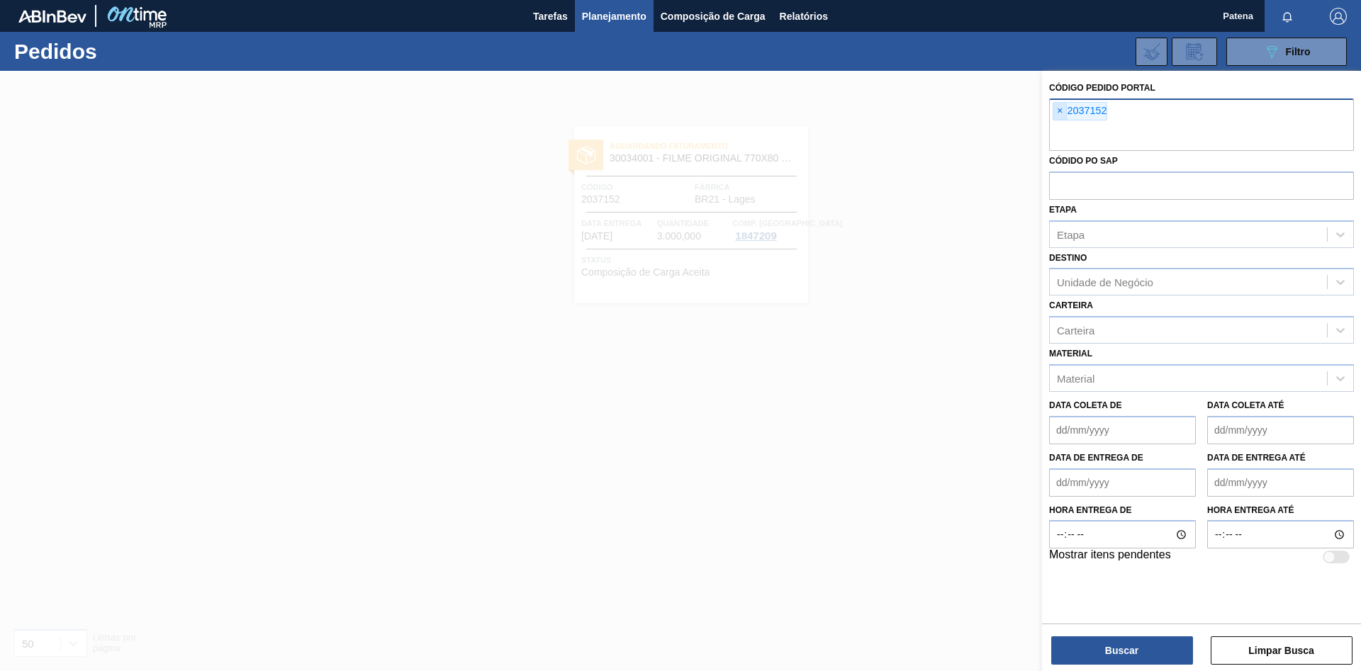
click at [1061, 108] on span "×" at bounding box center [1059, 111] width 13 height 17
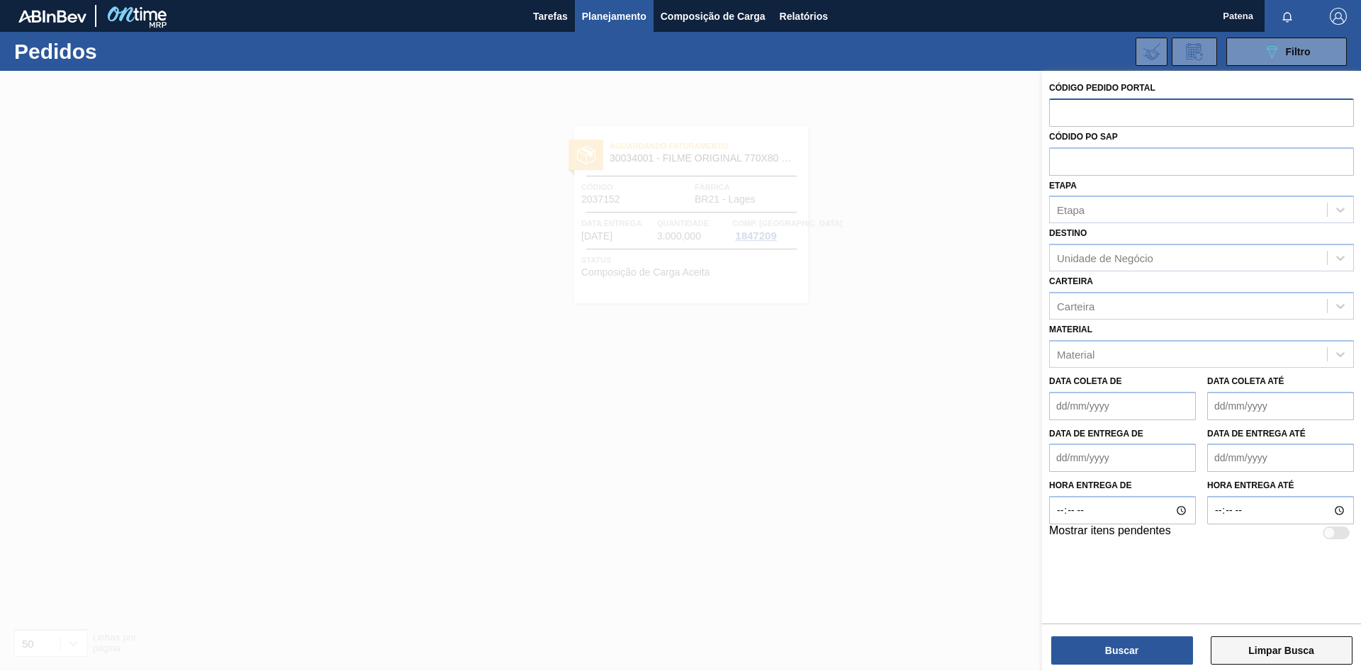
click at [1261, 656] on button "Limpar Busca" at bounding box center [1282, 651] width 142 height 28
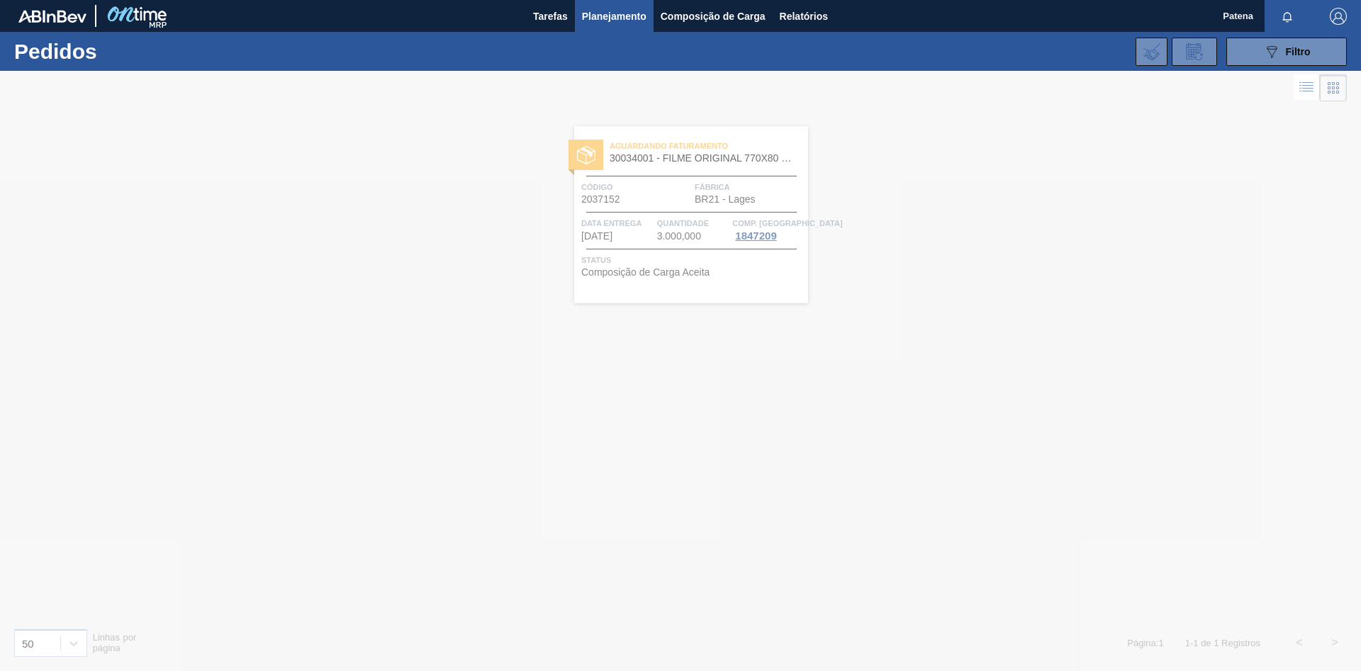
click at [1115, 565] on div at bounding box center [680, 371] width 1361 height 600
